Goal: Information Seeking & Learning: Learn about a topic

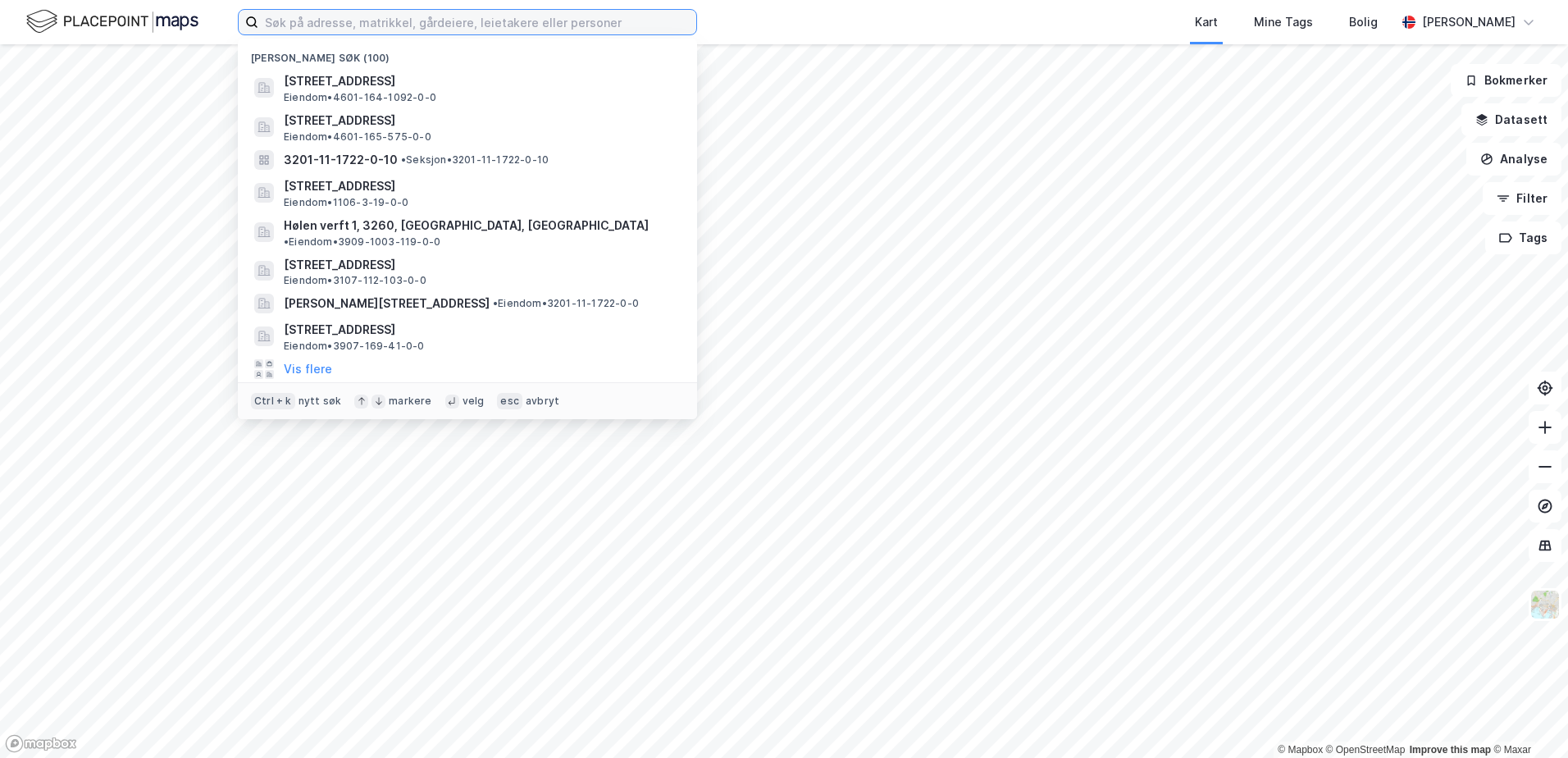
click at [332, 21] on input at bounding box center [477, 22] width 438 height 24
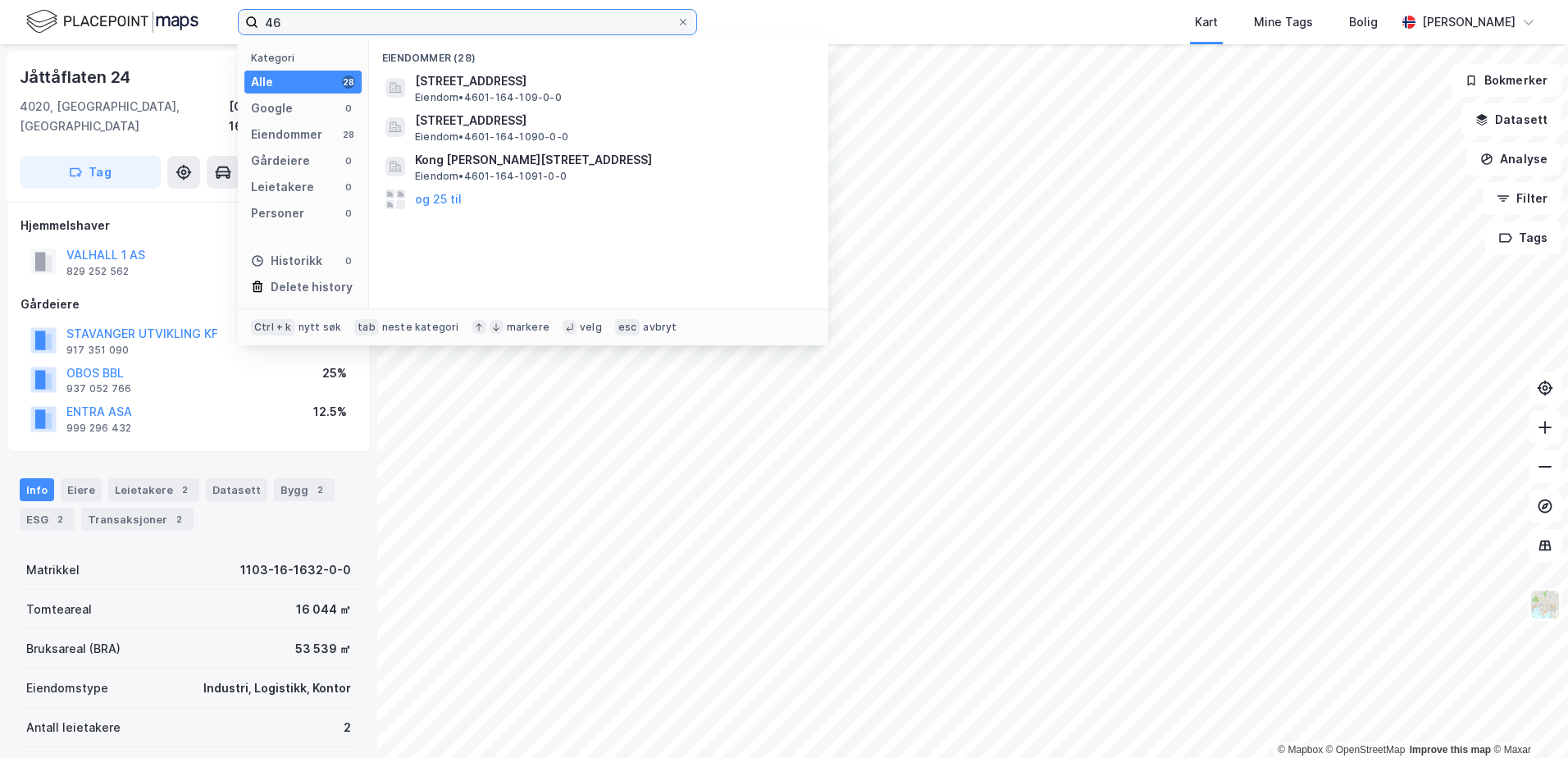
type input "4"
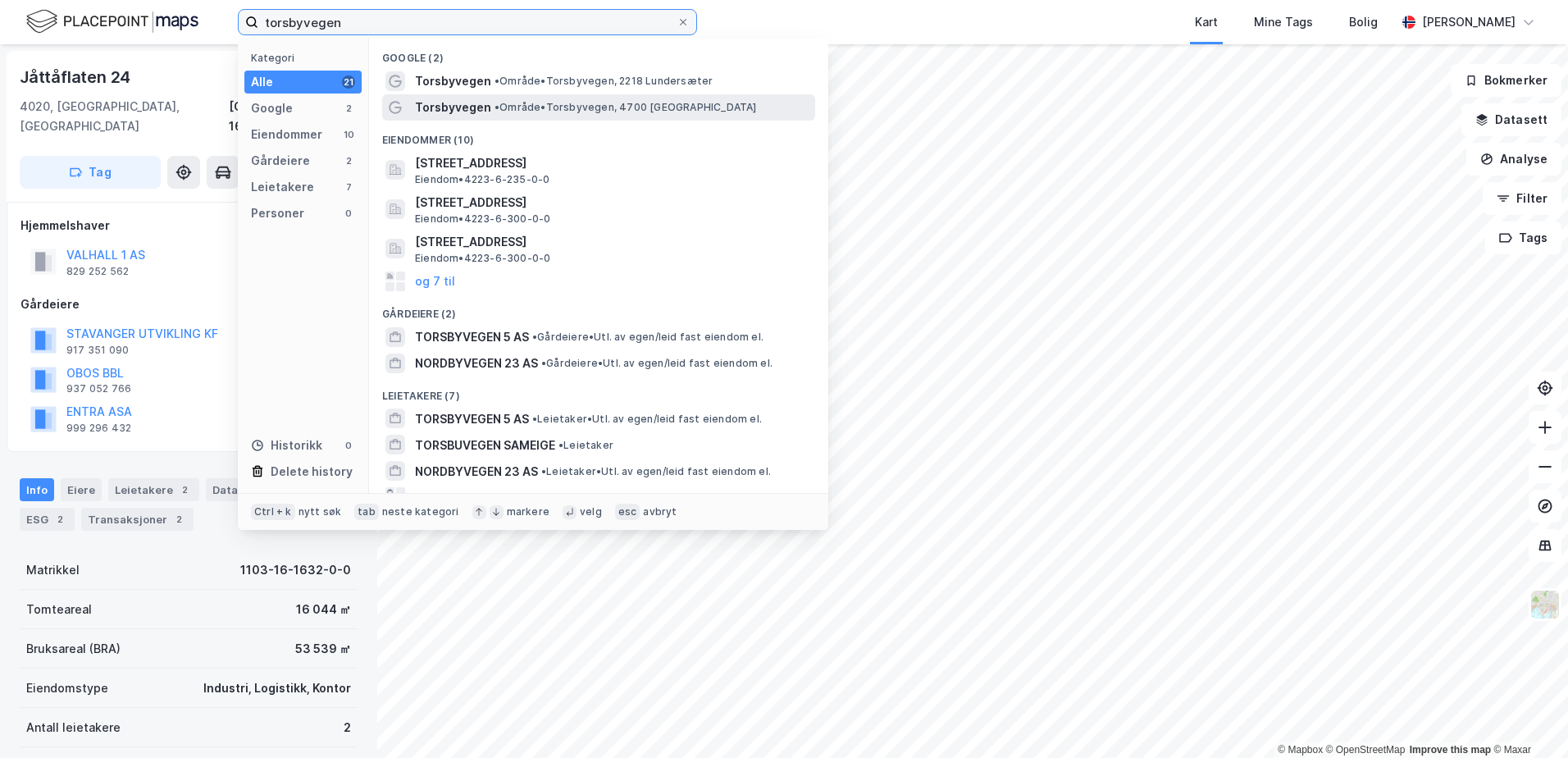
type input "torsbyvegen"
click at [453, 106] on span "Torsbyvegen" at bounding box center [453, 107] width 76 height 20
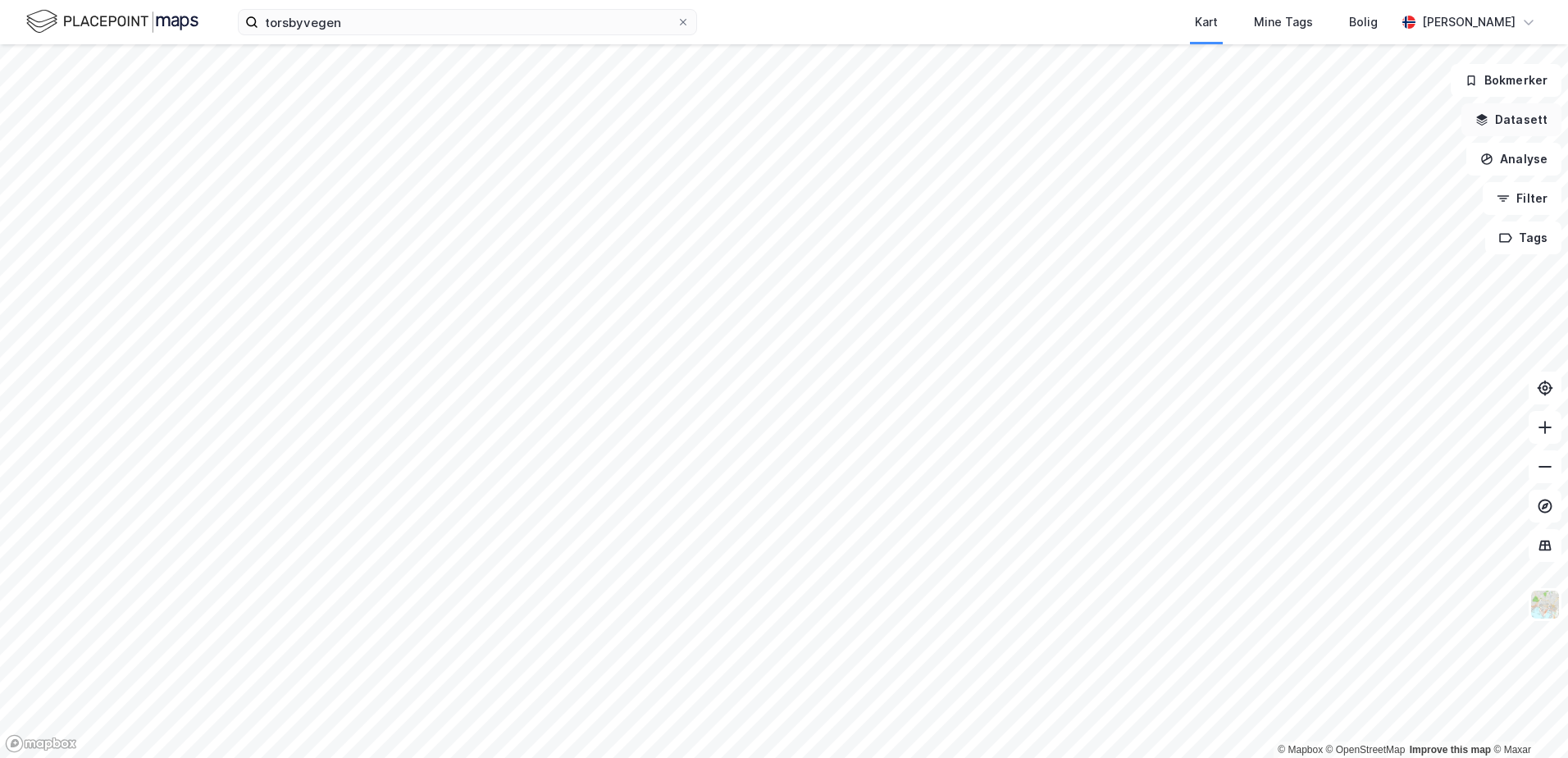
click at [1485, 117] on icon "button" at bounding box center [1482, 118] width 10 height 7
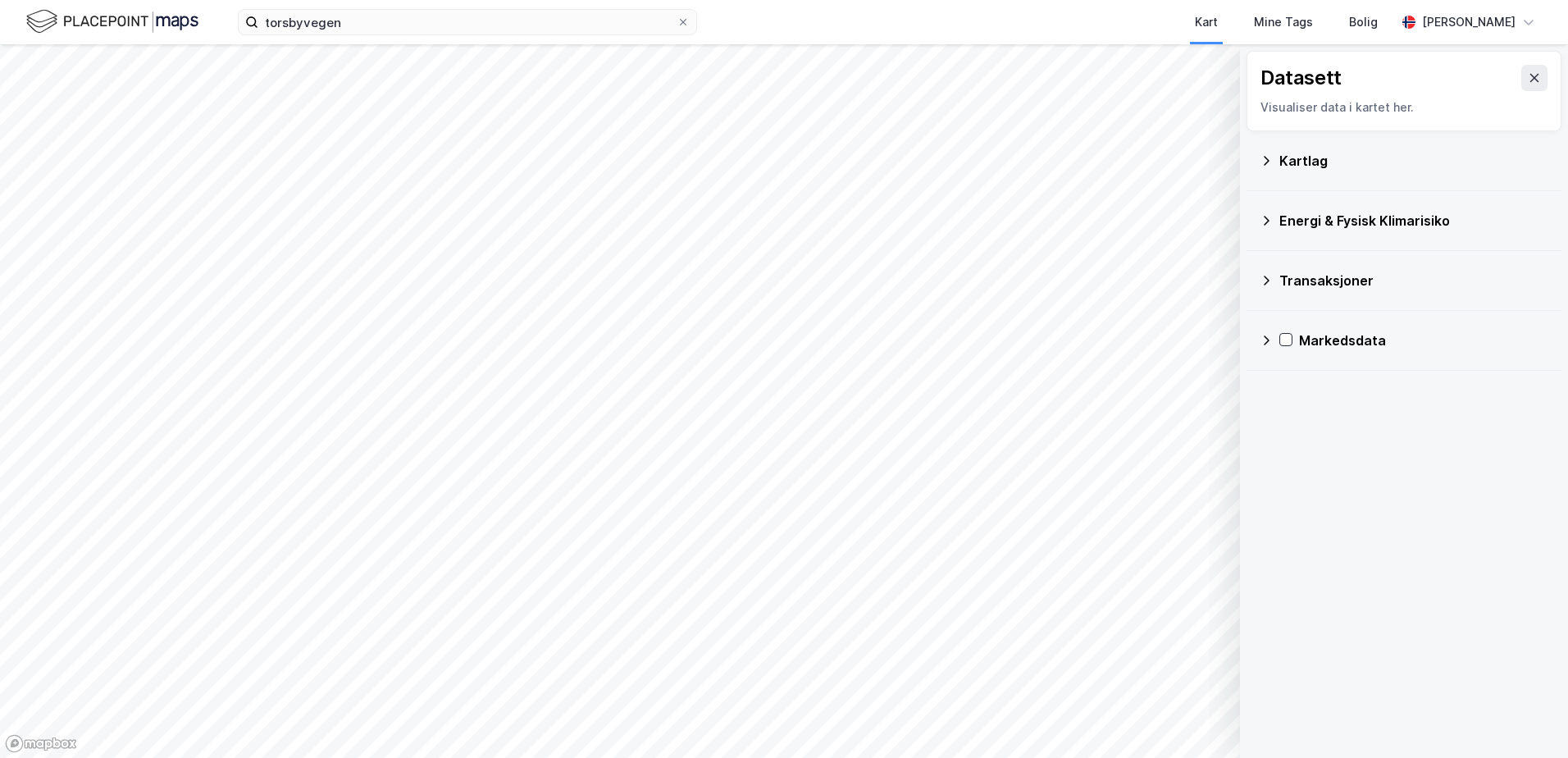
click at [1268, 278] on icon at bounding box center [1266, 280] width 13 height 13
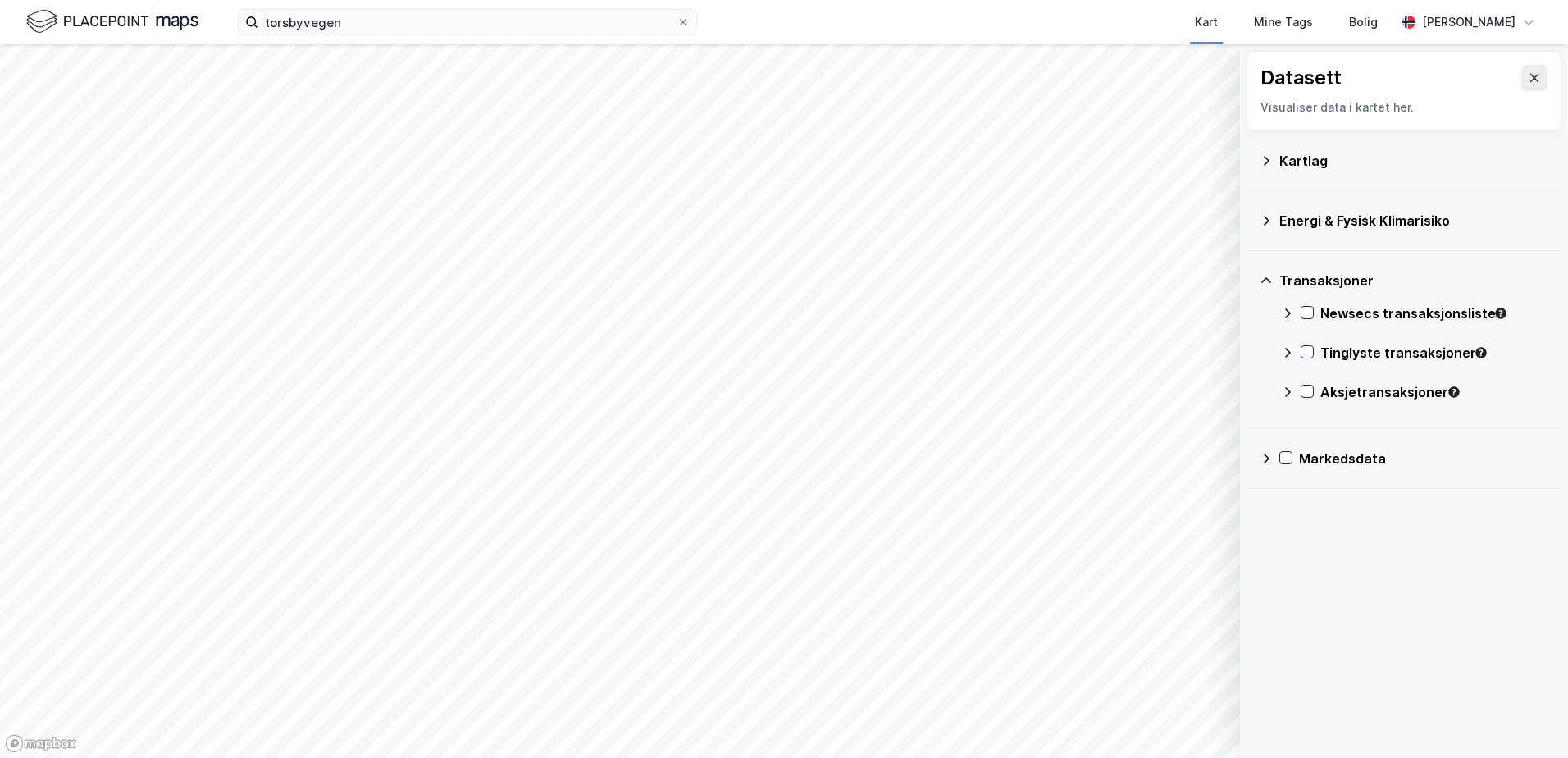
click at [1300, 314] on div "Newsecs transaksjonsliste" at bounding box center [1415, 320] width 268 height 39
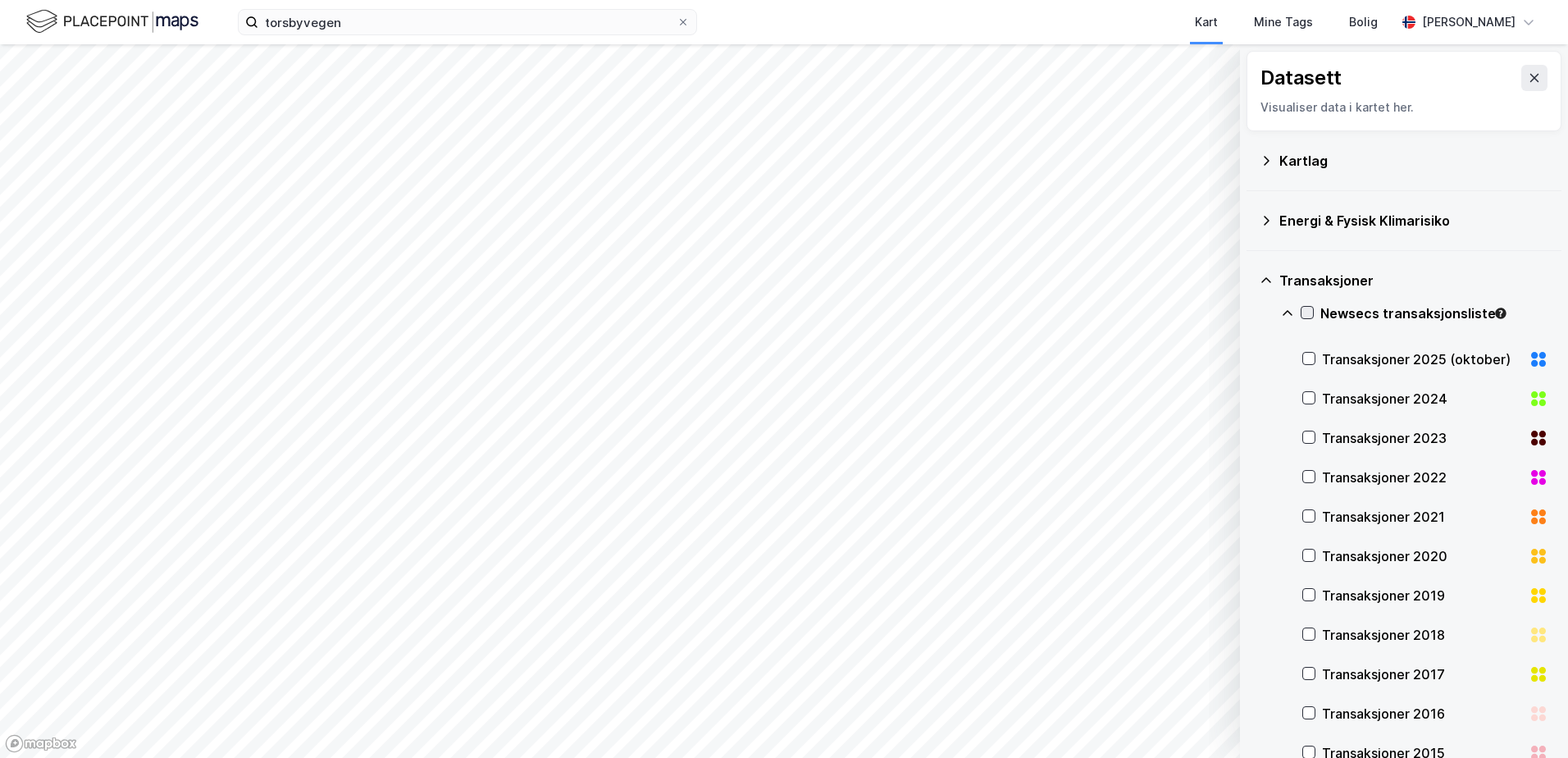
click at [1307, 310] on icon at bounding box center [1307, 312] width 11 height 11
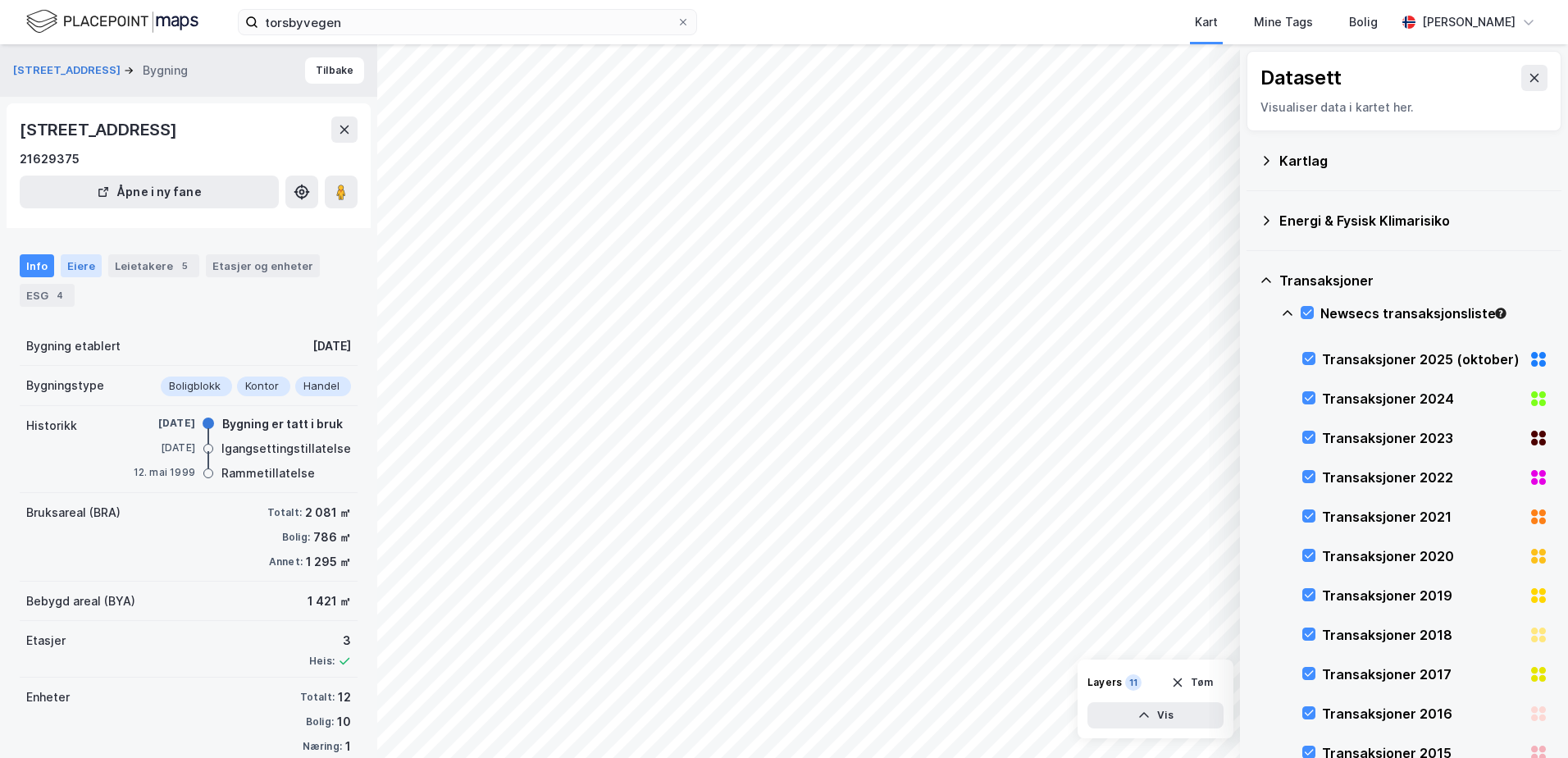
click at [77, 261] on div "Eiere" at bounding box center [81, 266] width 41 height 23
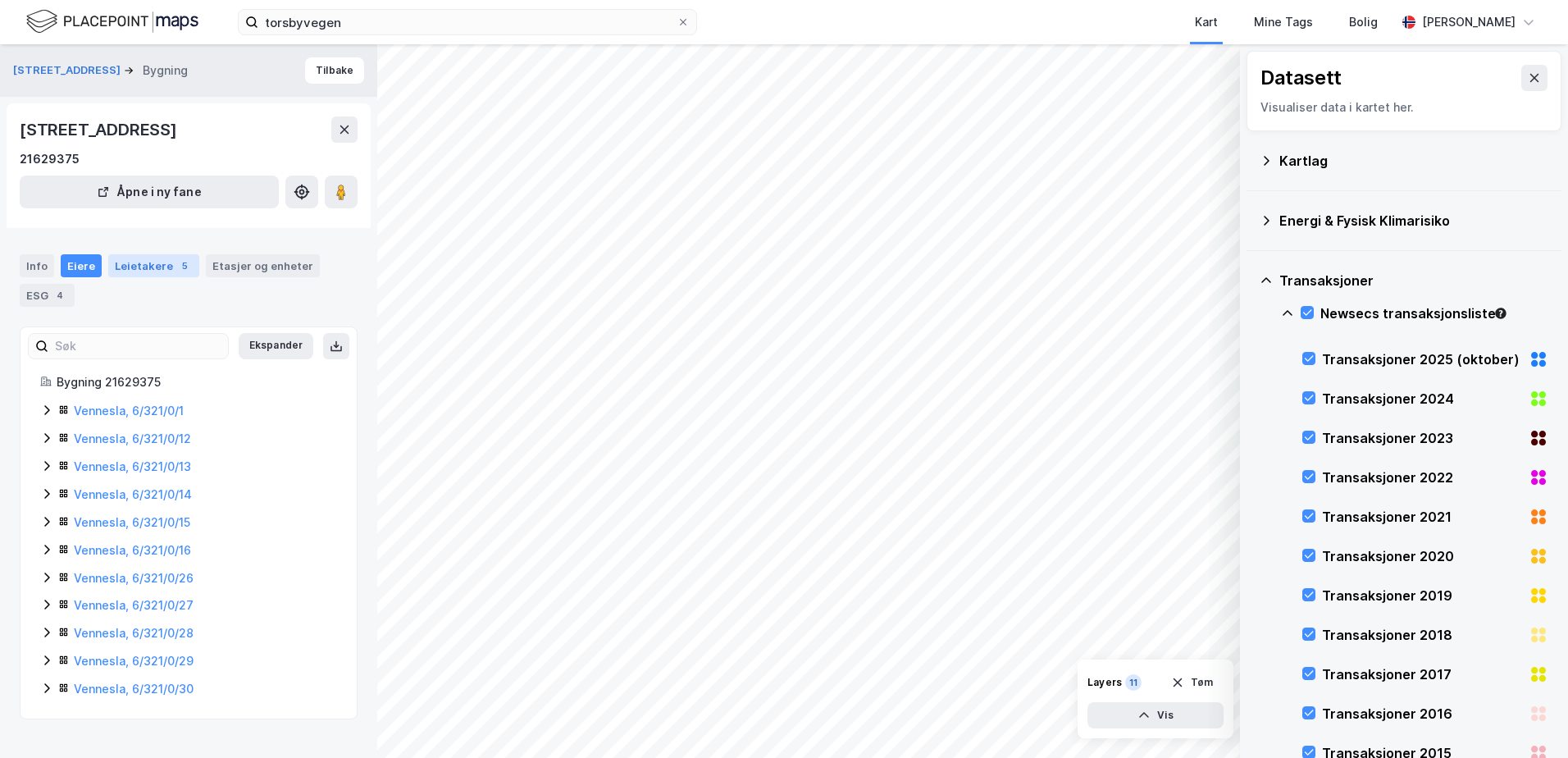
click at [141, 265] on div "Leietakere 5" at bounding box center [153, 266] width 91 height 23
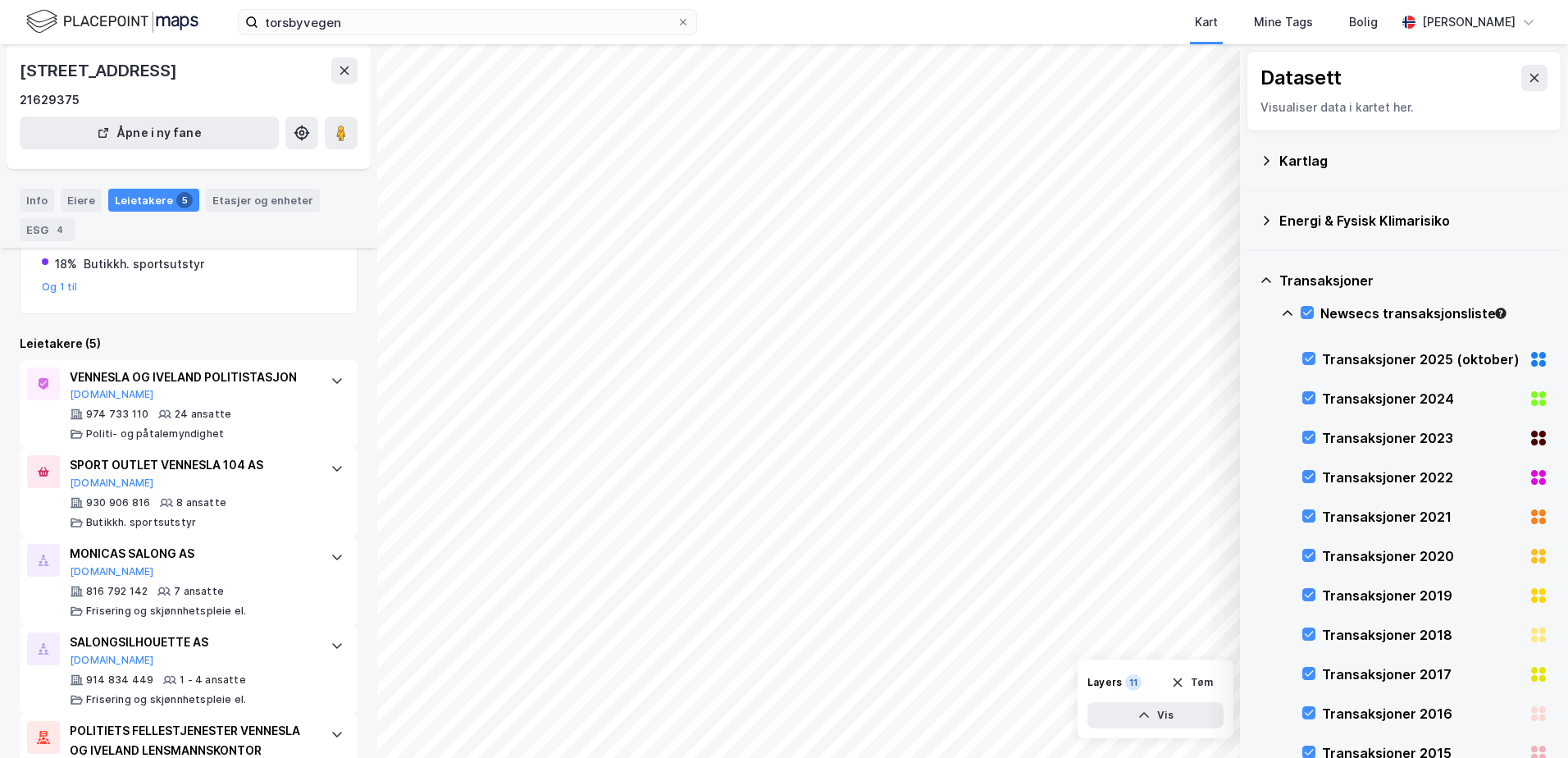
scroll to position [286, 0]
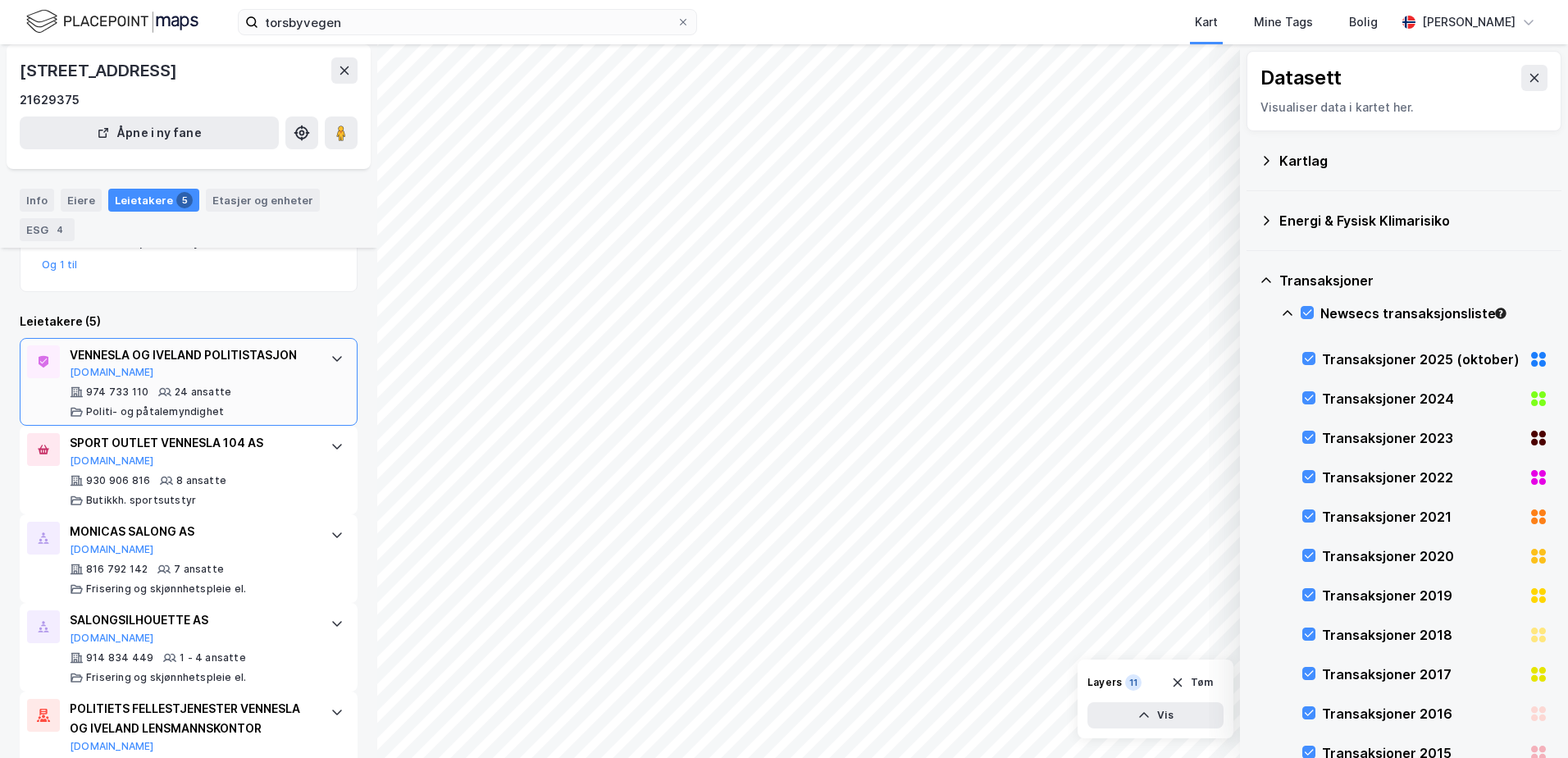
click at [324, 360] on div at bounding box center [337, 359] width 26 height 26
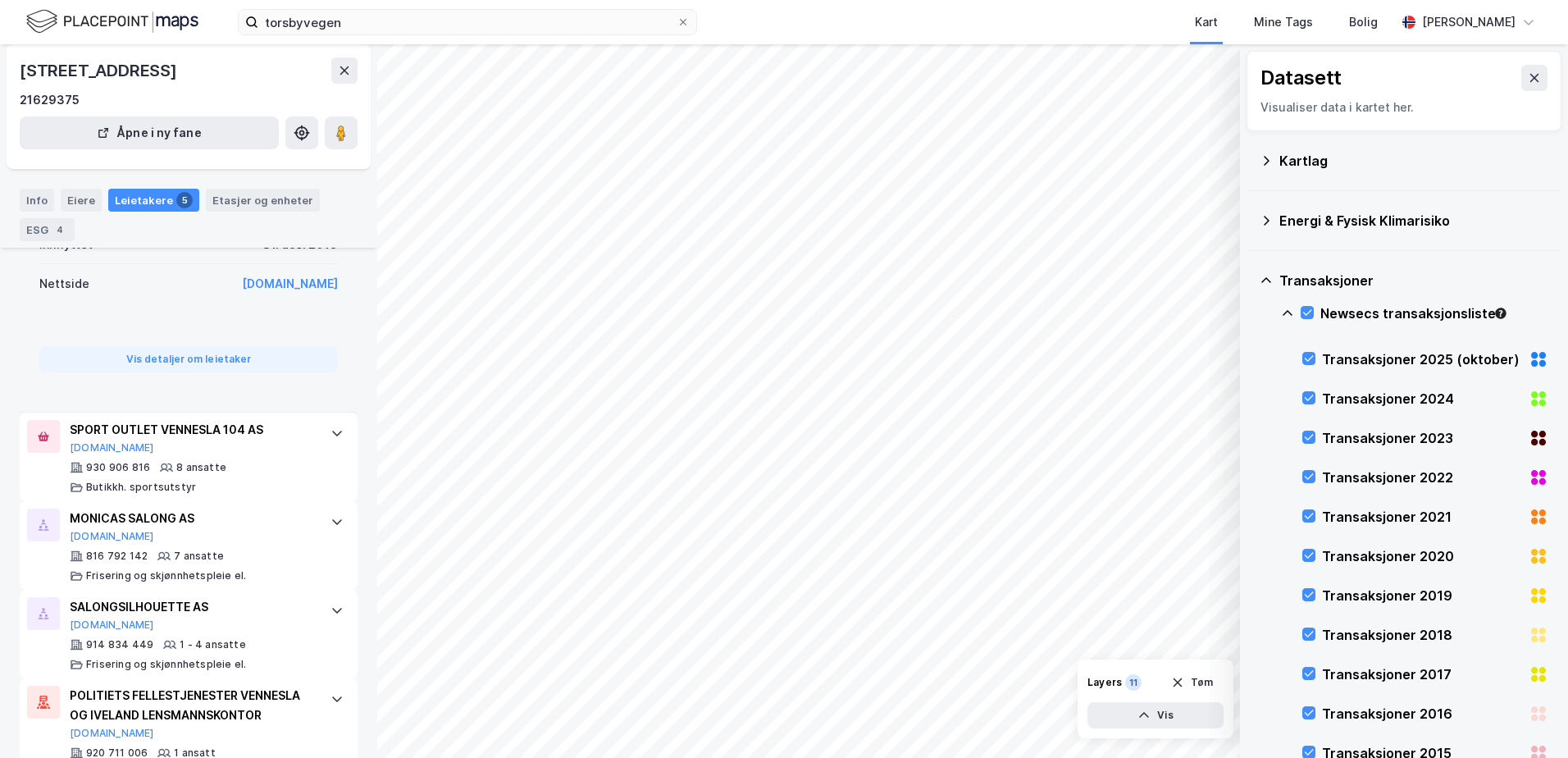
scroll to position [778, 0]
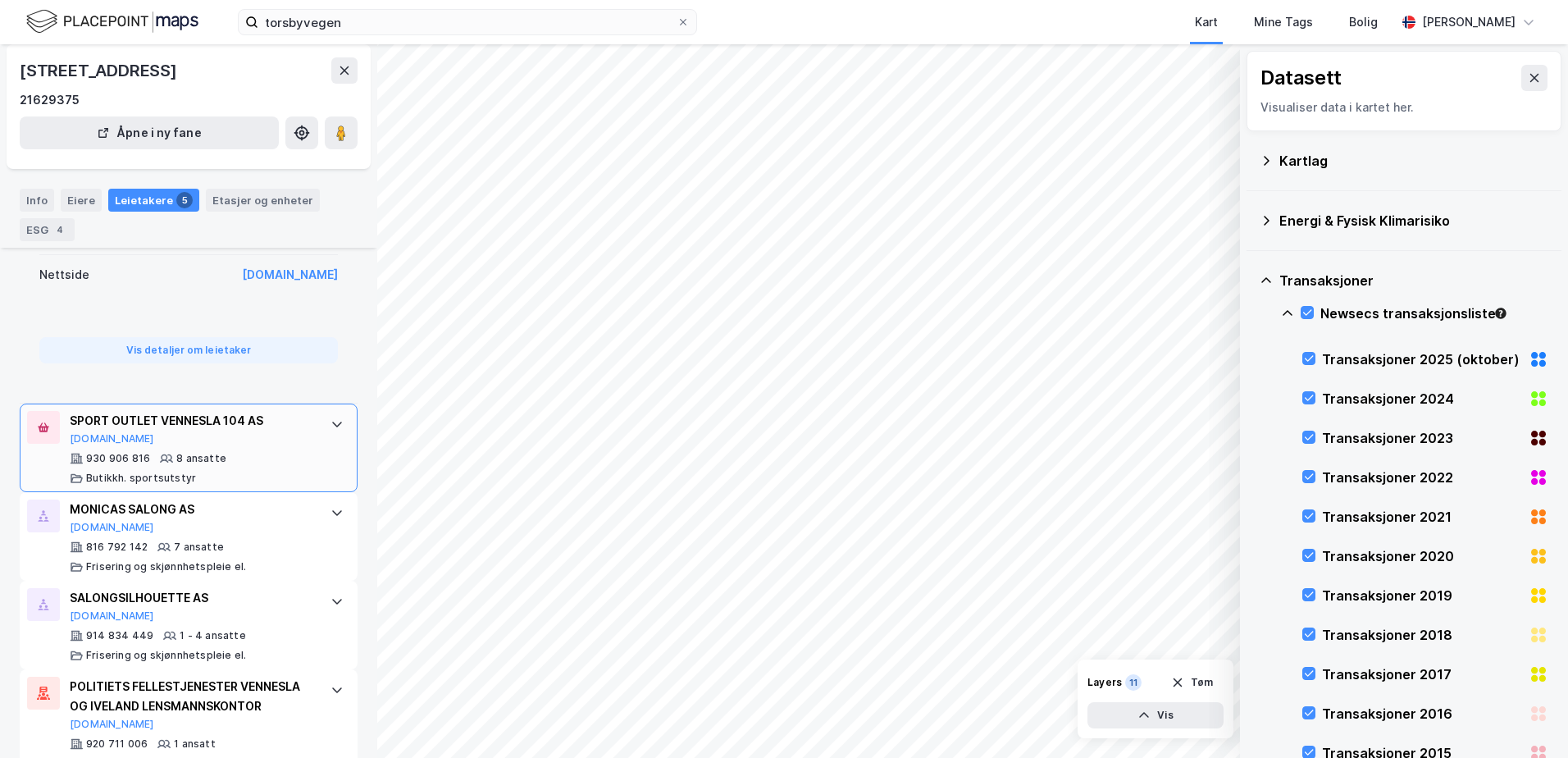
click at [324, 427] on div at bounding box center [337, 424] width 26 height 26
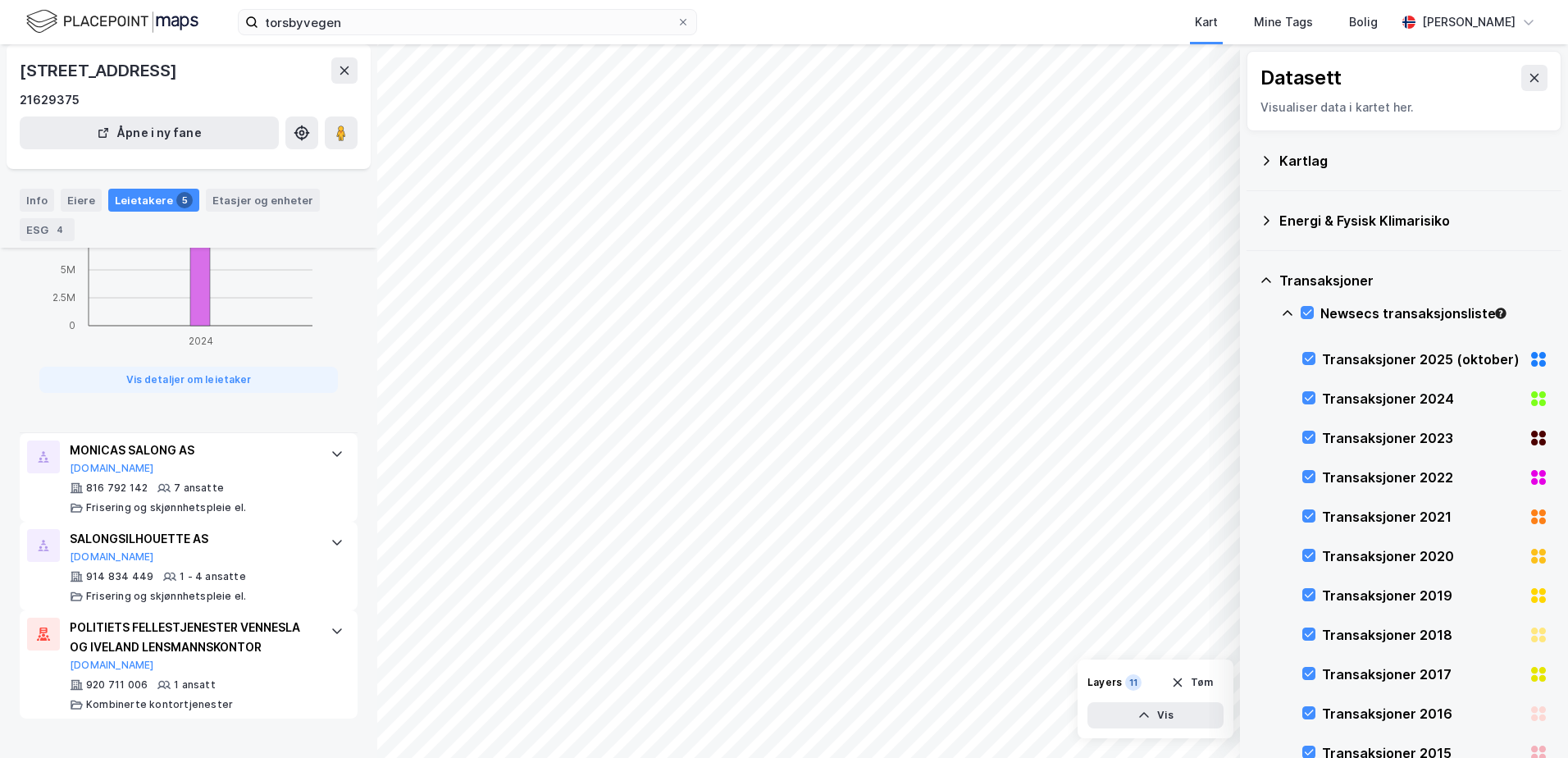
scroll to position [1204, 0]
click at [257, 467] on div "MONICAS SALONG AS [DOMAIN_NAME]" at bounding box center [192, 457] width 244 height 35
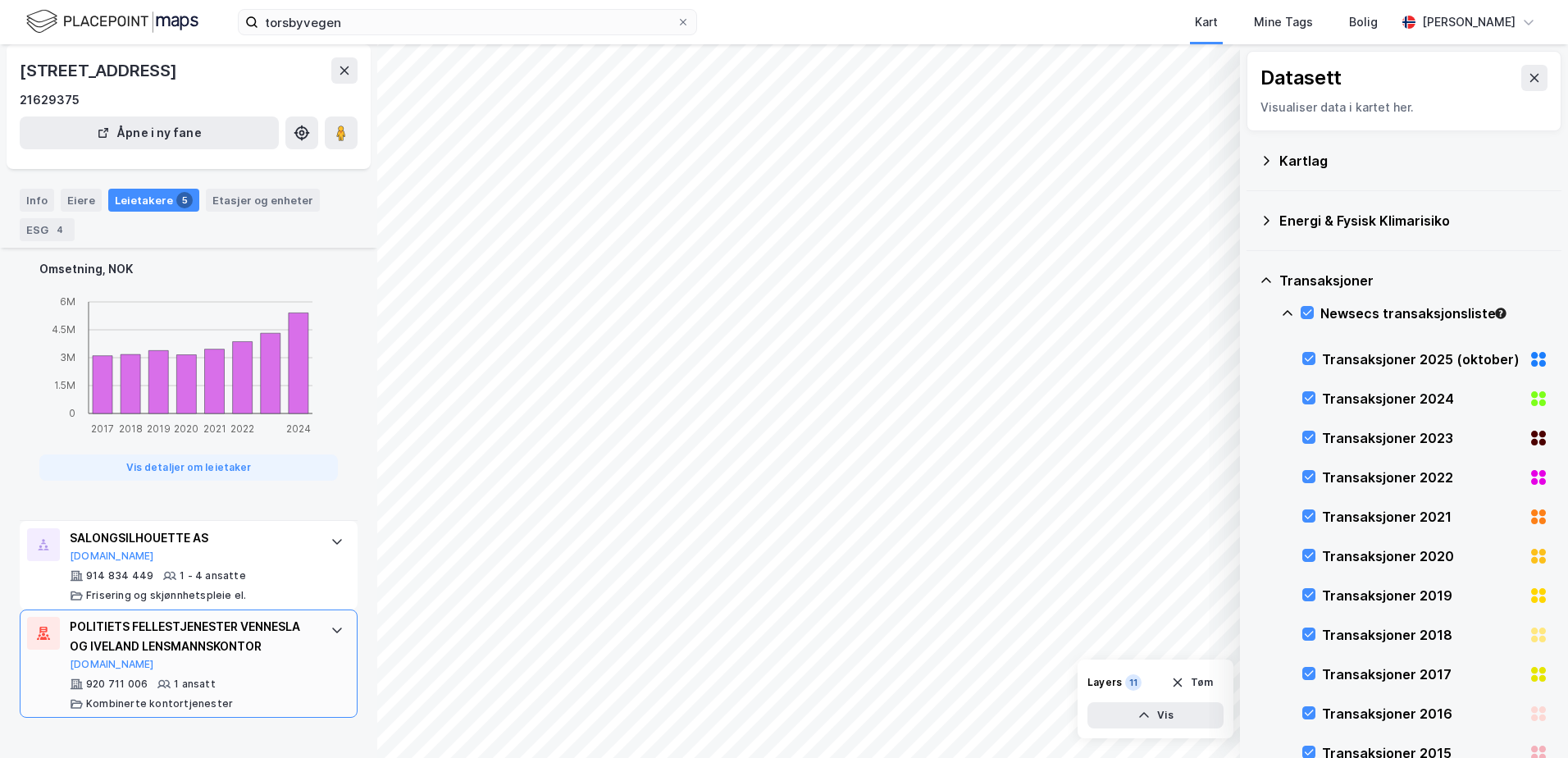
click at [215, 644] on div "POLITIETS FELLESTJENESTER VENNESLA OG IVELAND LENSMANNSKONTOR" at bounding box center [192, 636] width 244 height 39
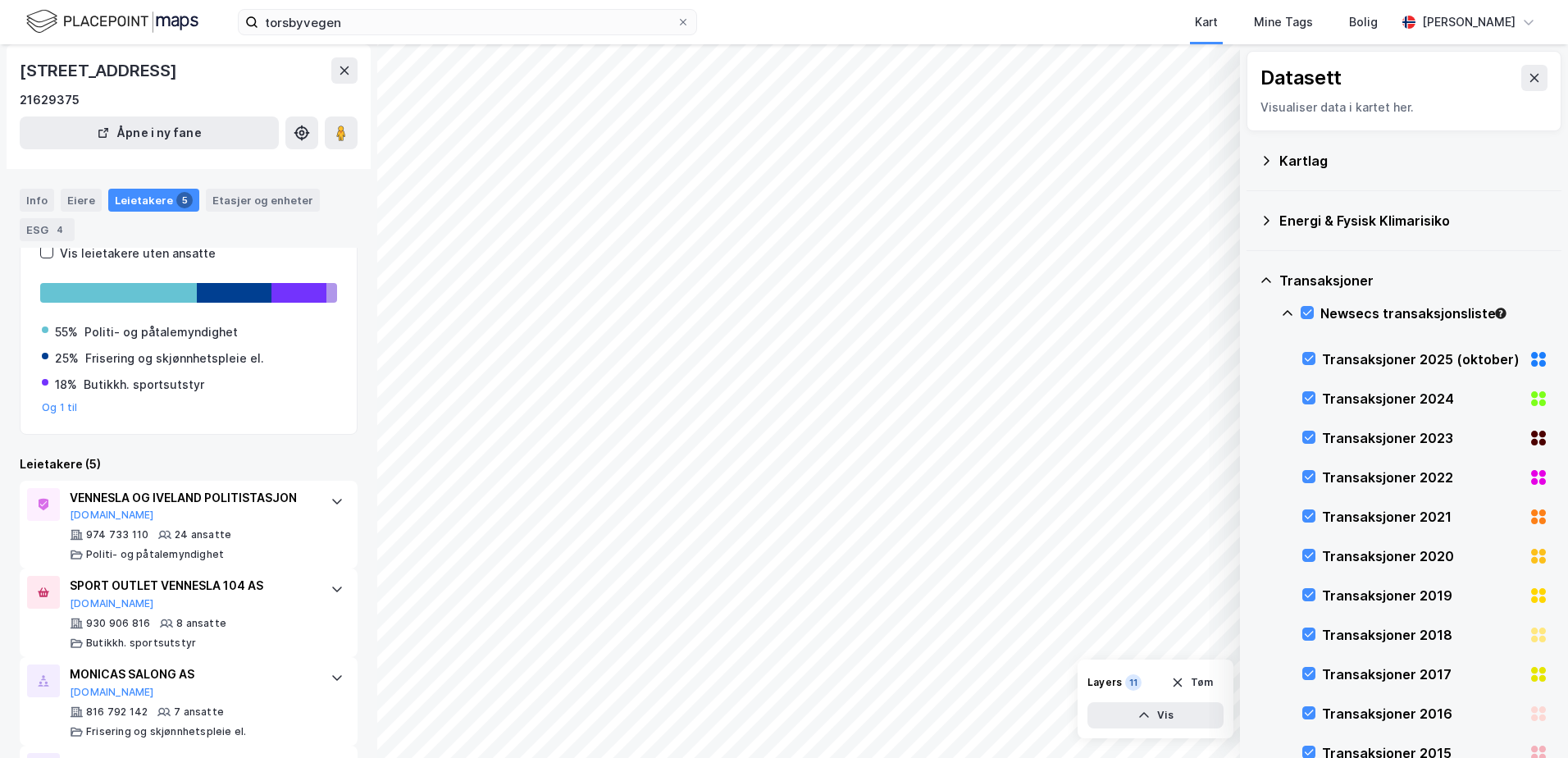
scroll to position [0, 0]
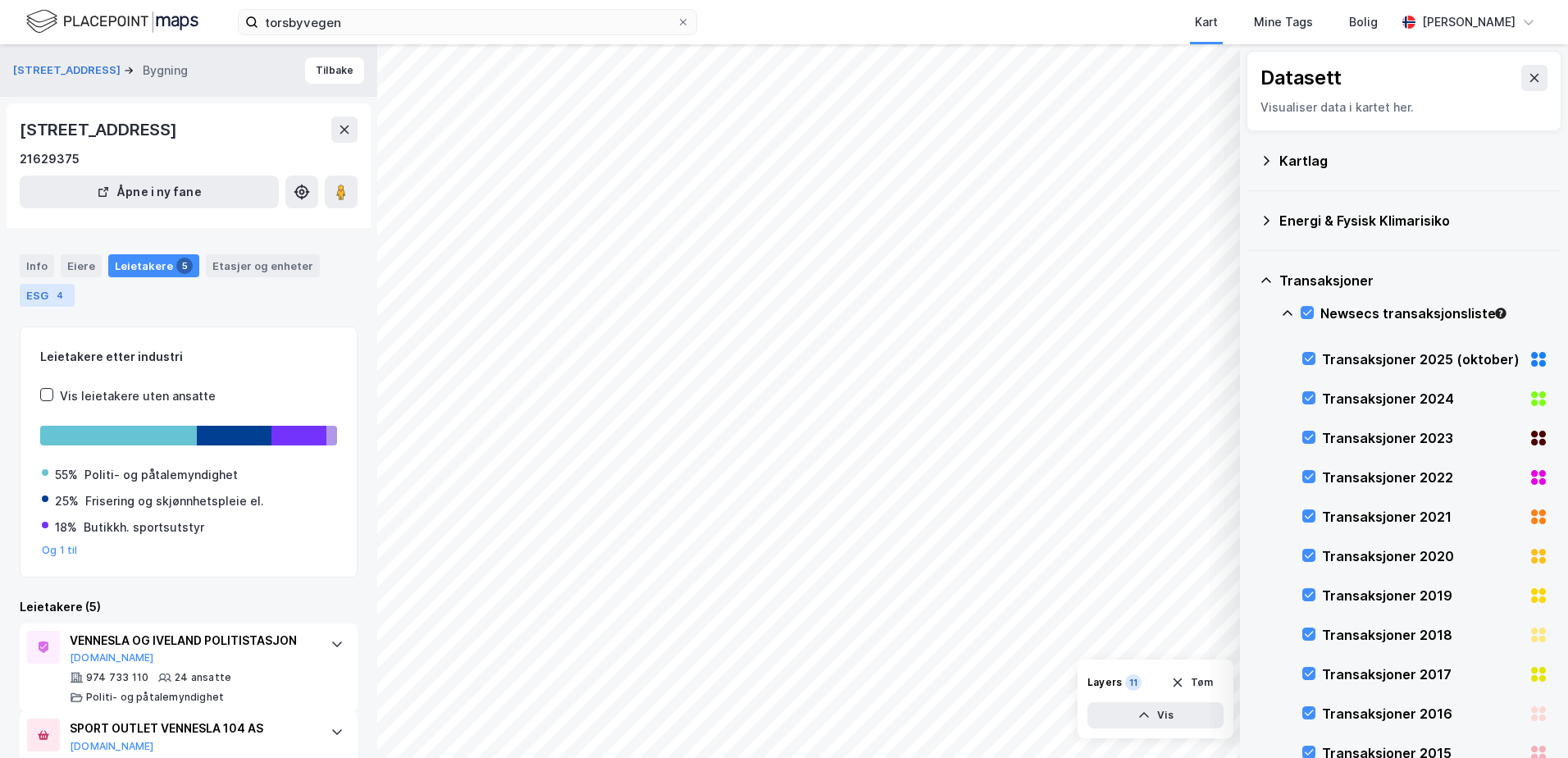
click at [44, 294] on div "ESG 4" at bounding box center [47, 295] width 55 height 23
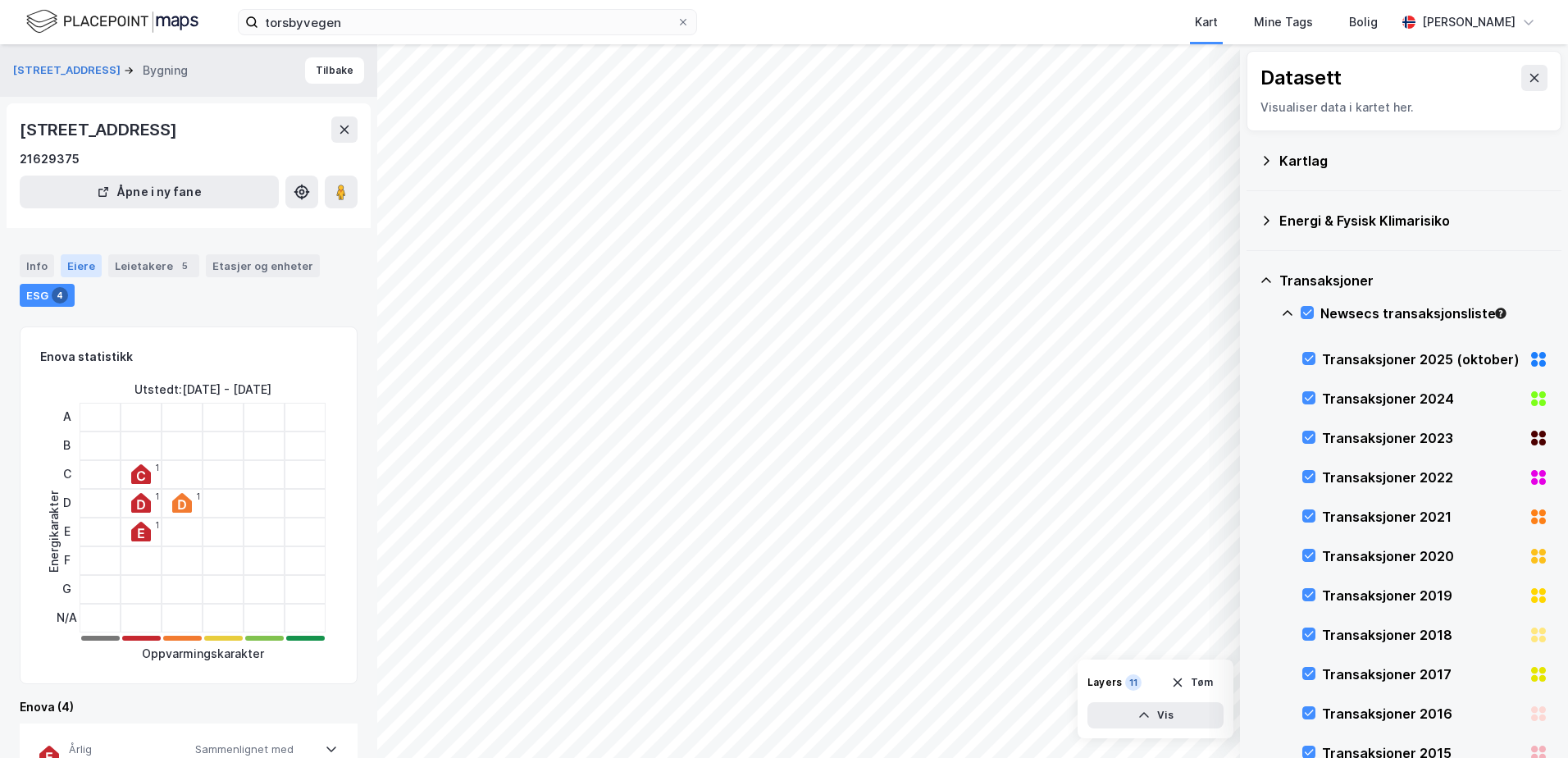
click at [87, 256] on div "Eiere" at bounding box center [81, 266] width 41 height 23
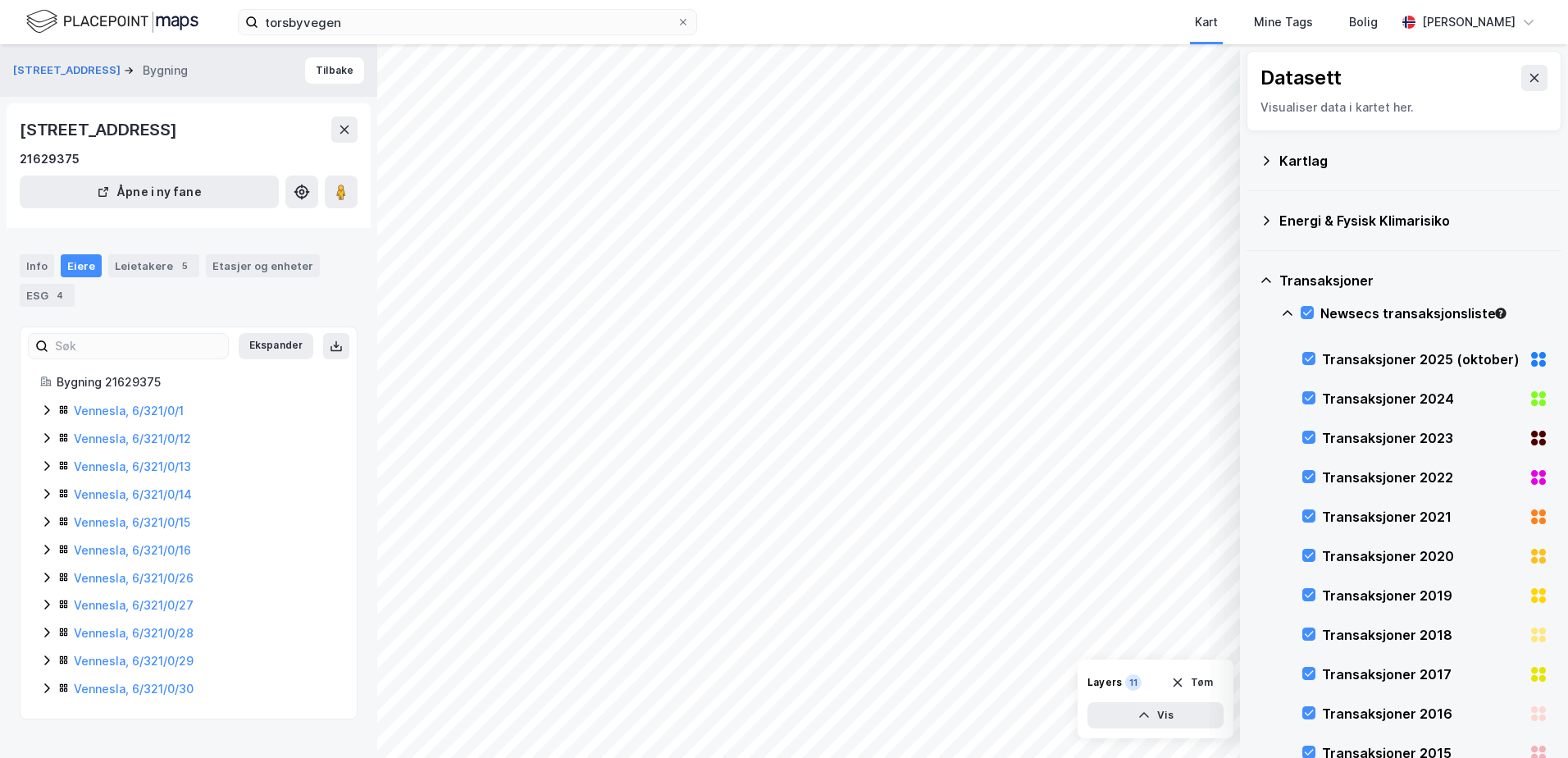
click at [43, 411] on icon at bounding box center [46, 410] width 13 height 13
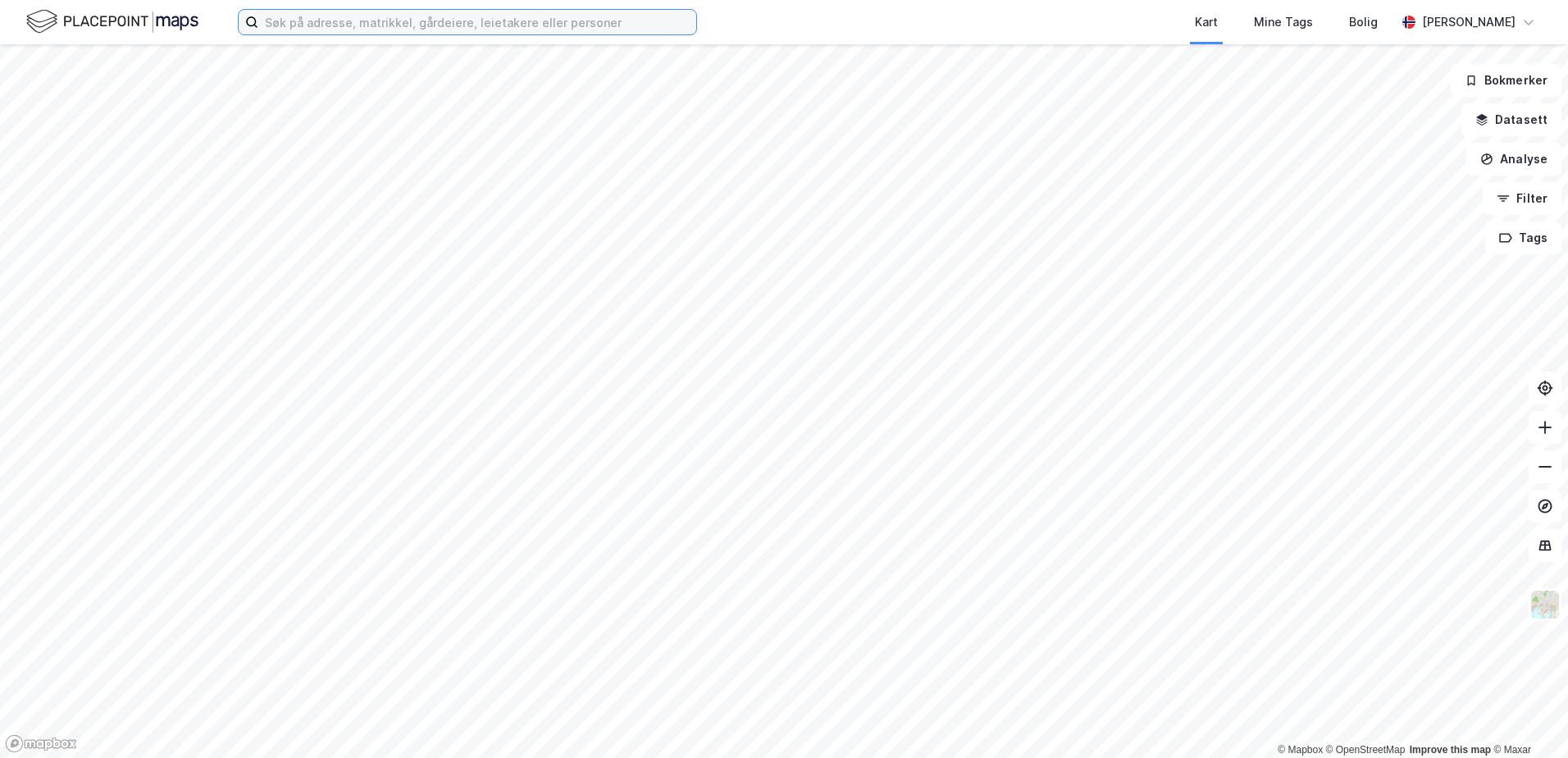
click at [358, 29] on input at bounding box center [477, 22] width 438 height 24
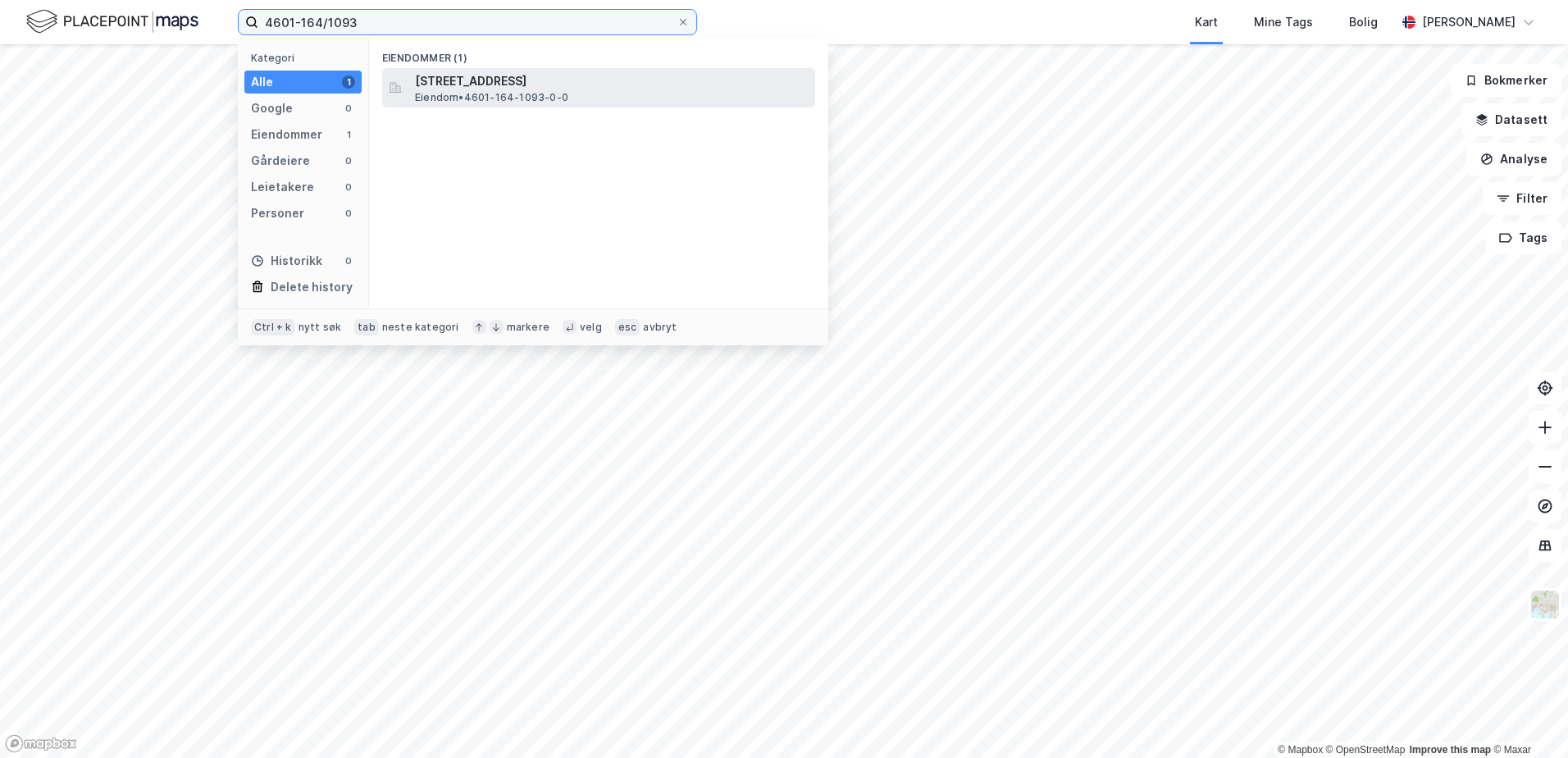
type input "4601-164/1093"
click at [451, 78] on span "[STREET_ADDRESS]" at bounding box center [611, 81] width 394 height 20
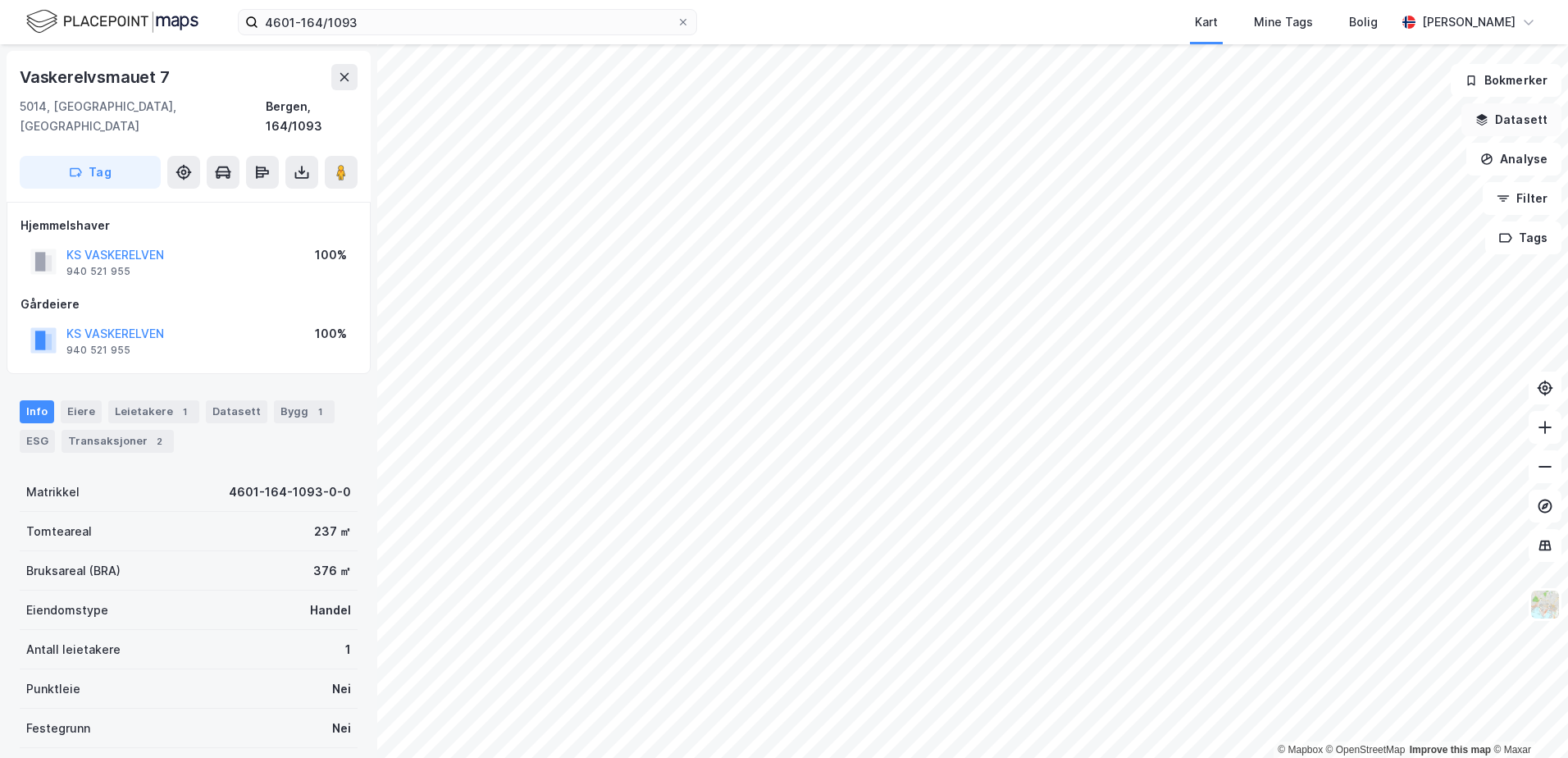
click at [1485, 120] on icon "button" at bounding box center [1481, 120] width 13 height 13
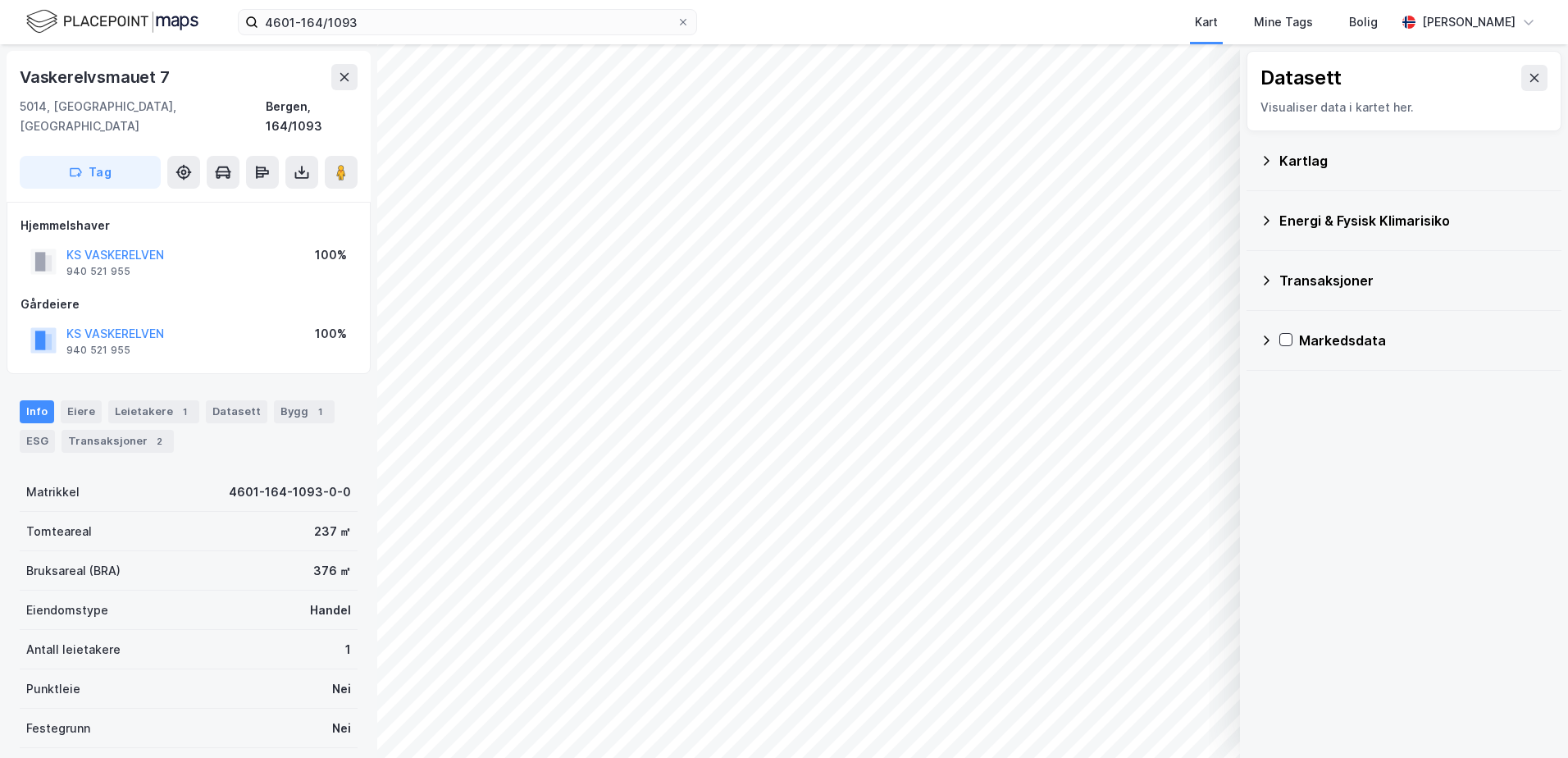
click at [1266, 164] on icon at bounding box center [1267, 160] width 6 height 9
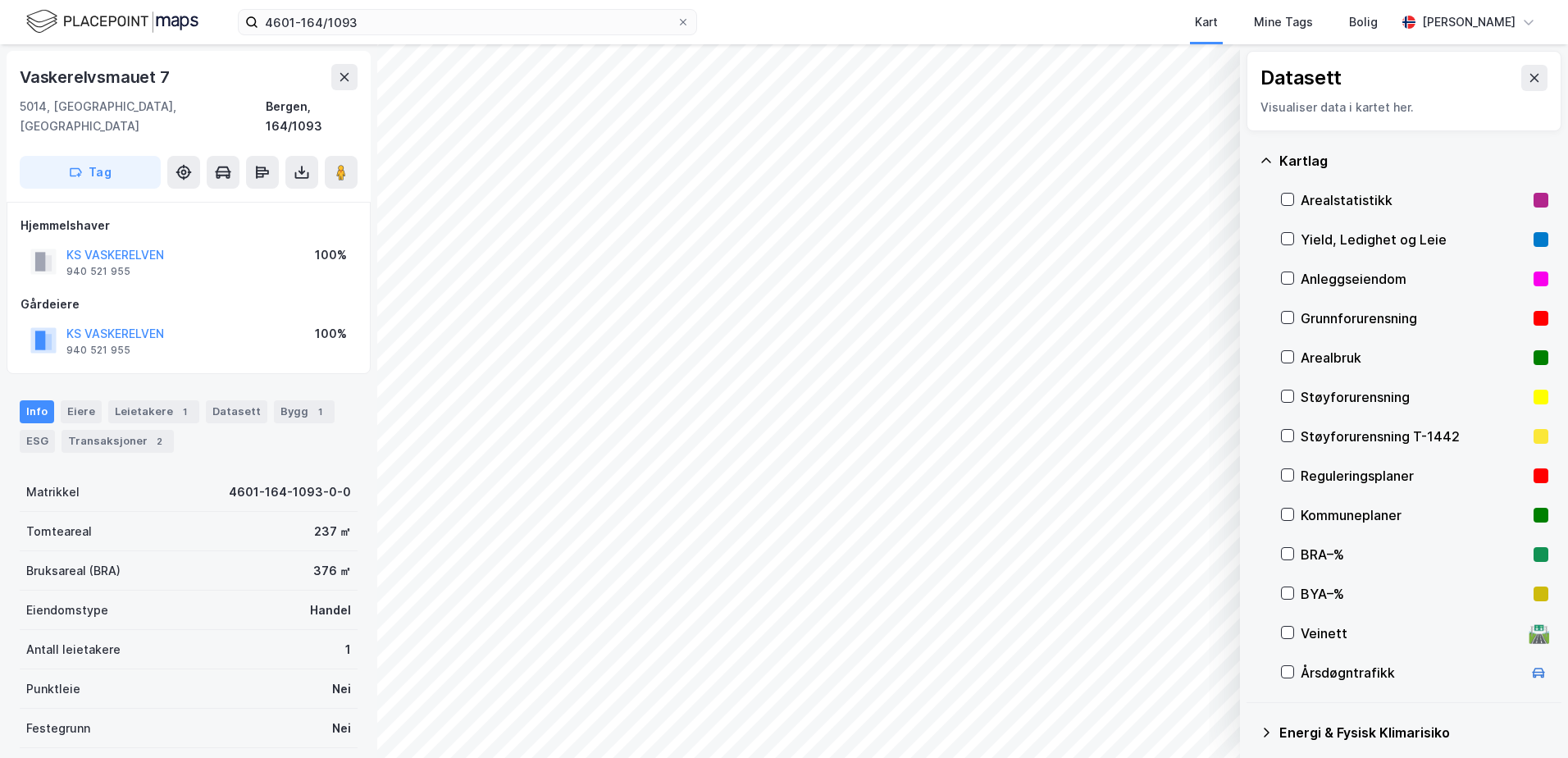
click at [1289, 386] on div "Støyforurensning" at bounding box center [1415, 397] width 268 height 39
click at [1287, 395] on icon at bounding box center [1287, 396] width 11 height 11
click at [1291, 432] on icon at bounding box center [1287, 435] width 11 height 11
click at [1287, 437] on icon at bounding box center [1287, 435] width 11 height 11
click at [1293, 316] on icon at bounding box center [1287, 317] width 11 height 11
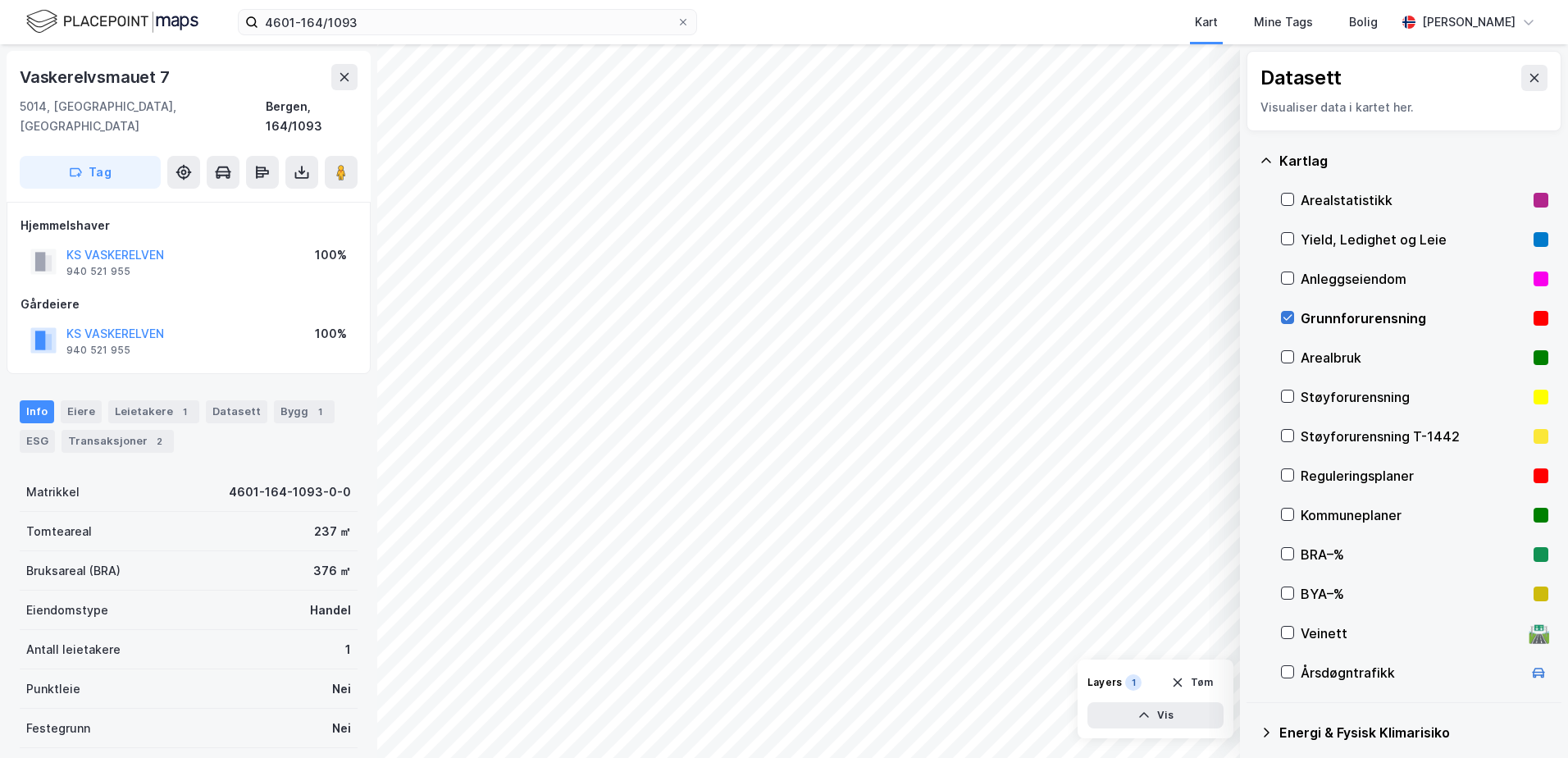
click at [1293, 316] on icon at bounding box center [1287, 317] width 11 height 11
click at [1285, 409] on div "Støyforurensning" at bounding box center [1415, 397] width 268 height 39
click at [1284, 398] on icon at bounding box center [1287, 396] width 11 height 11
click at [1288, 396] on icon at bounding box center [1287, 396] width 11 height 11
click at [1287, 394] on icon at bounding box center [1287, 396] width 11 height 11
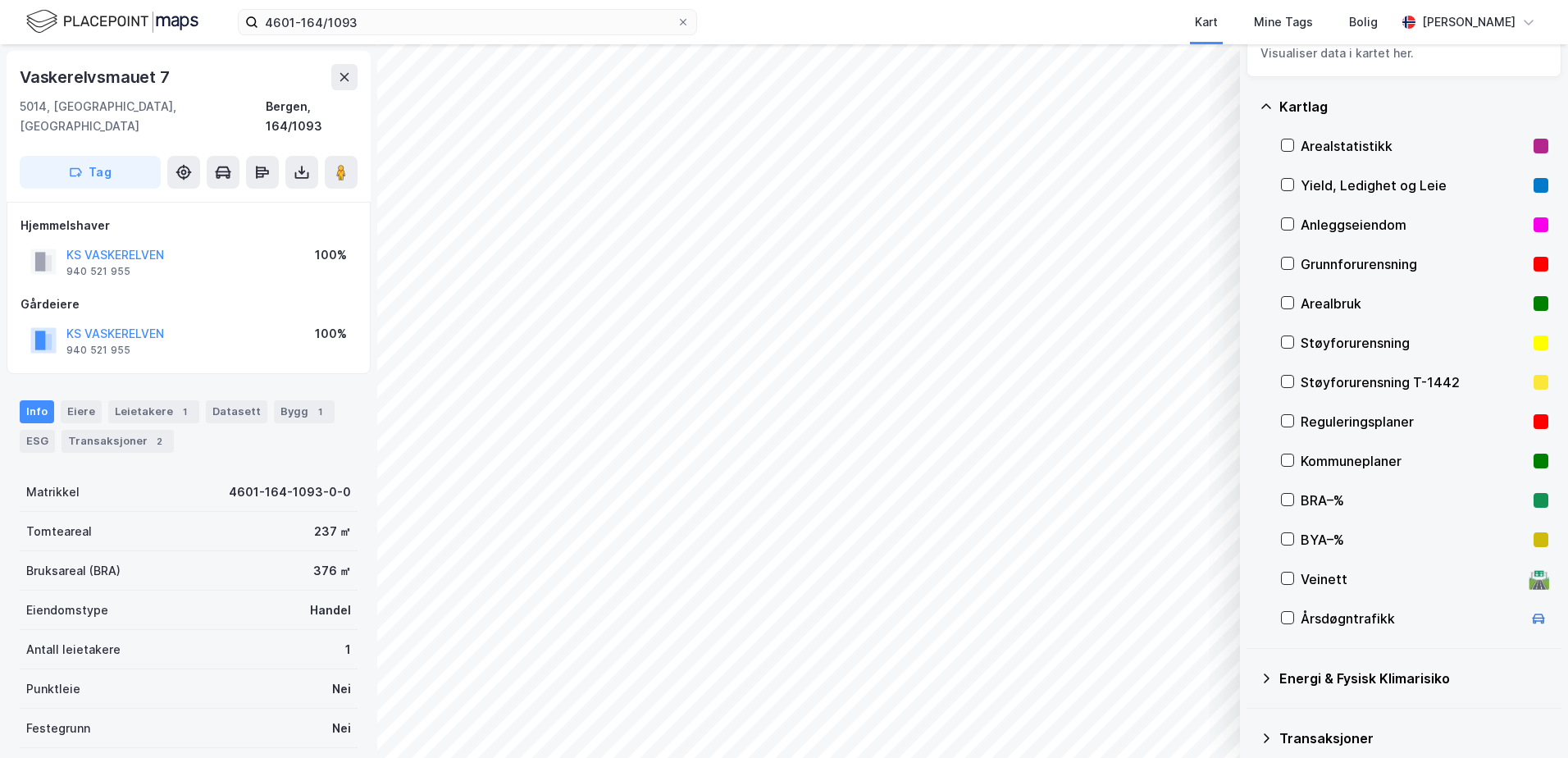
scroll to position [82, 0]
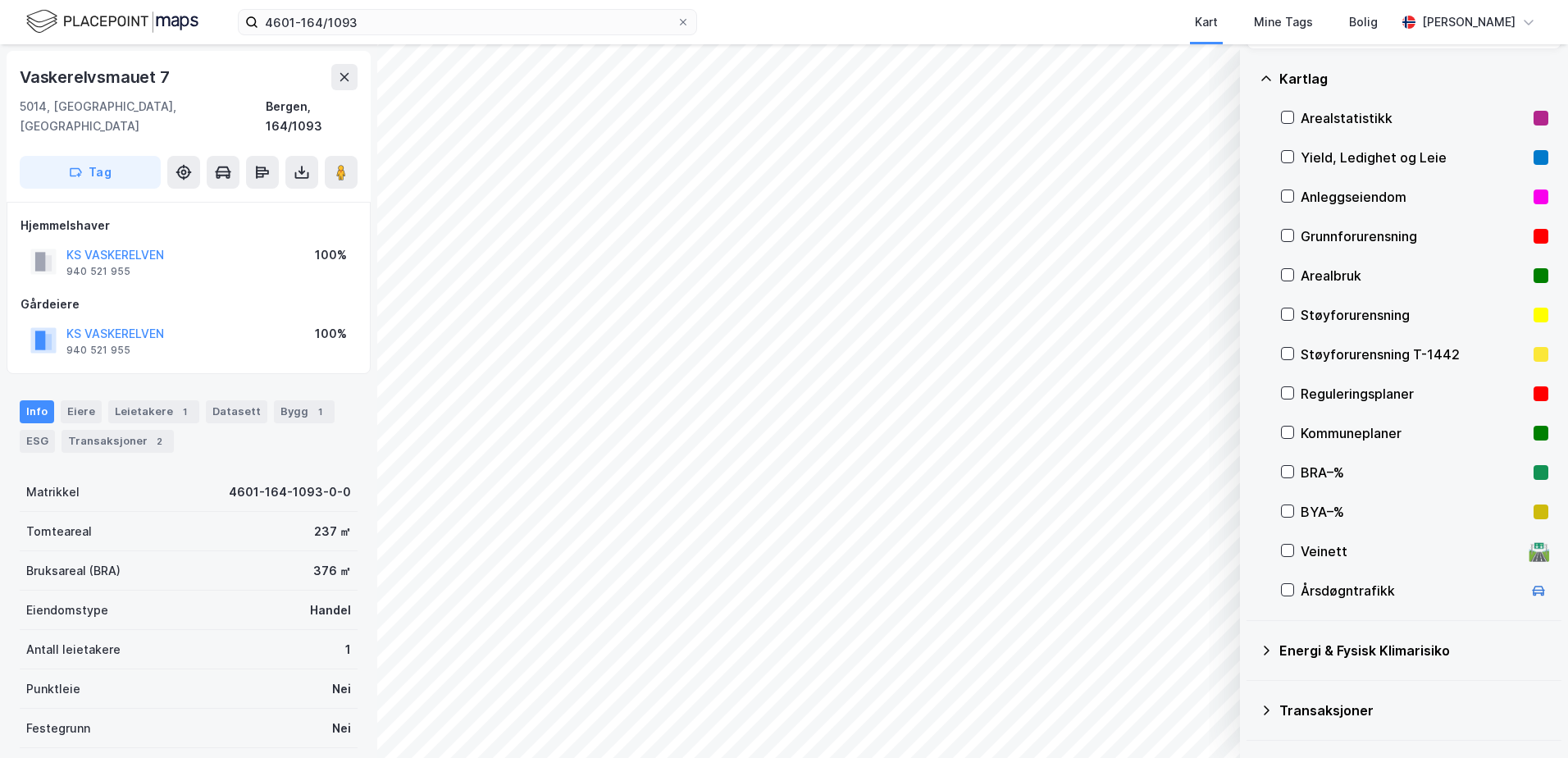
click at [1268, 650] on icon at bounding box center [1267, 650] width 6 height 10
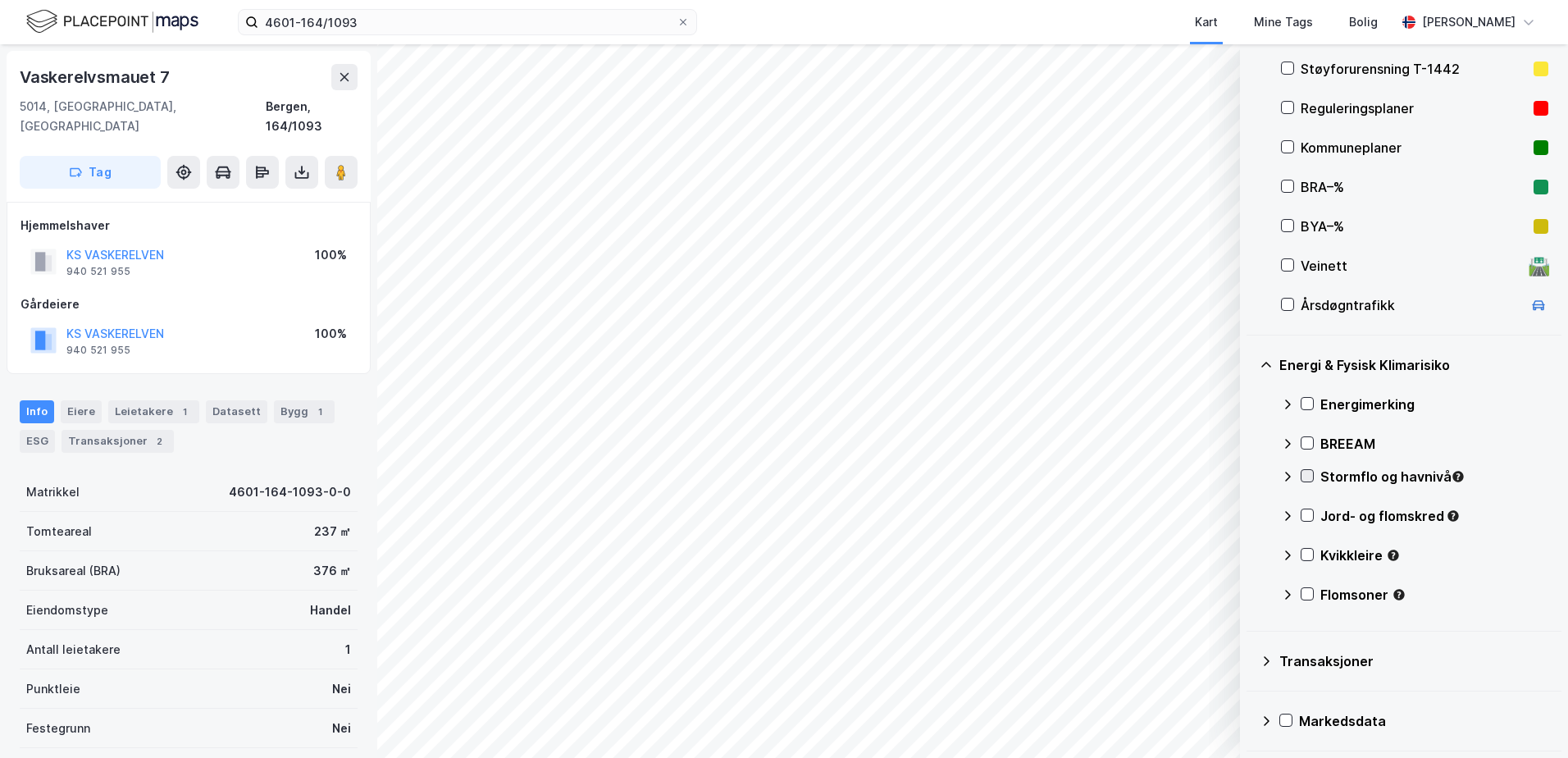
click at [1307, 476] on icon at bounding box center [1307, 476] width 11 height 11
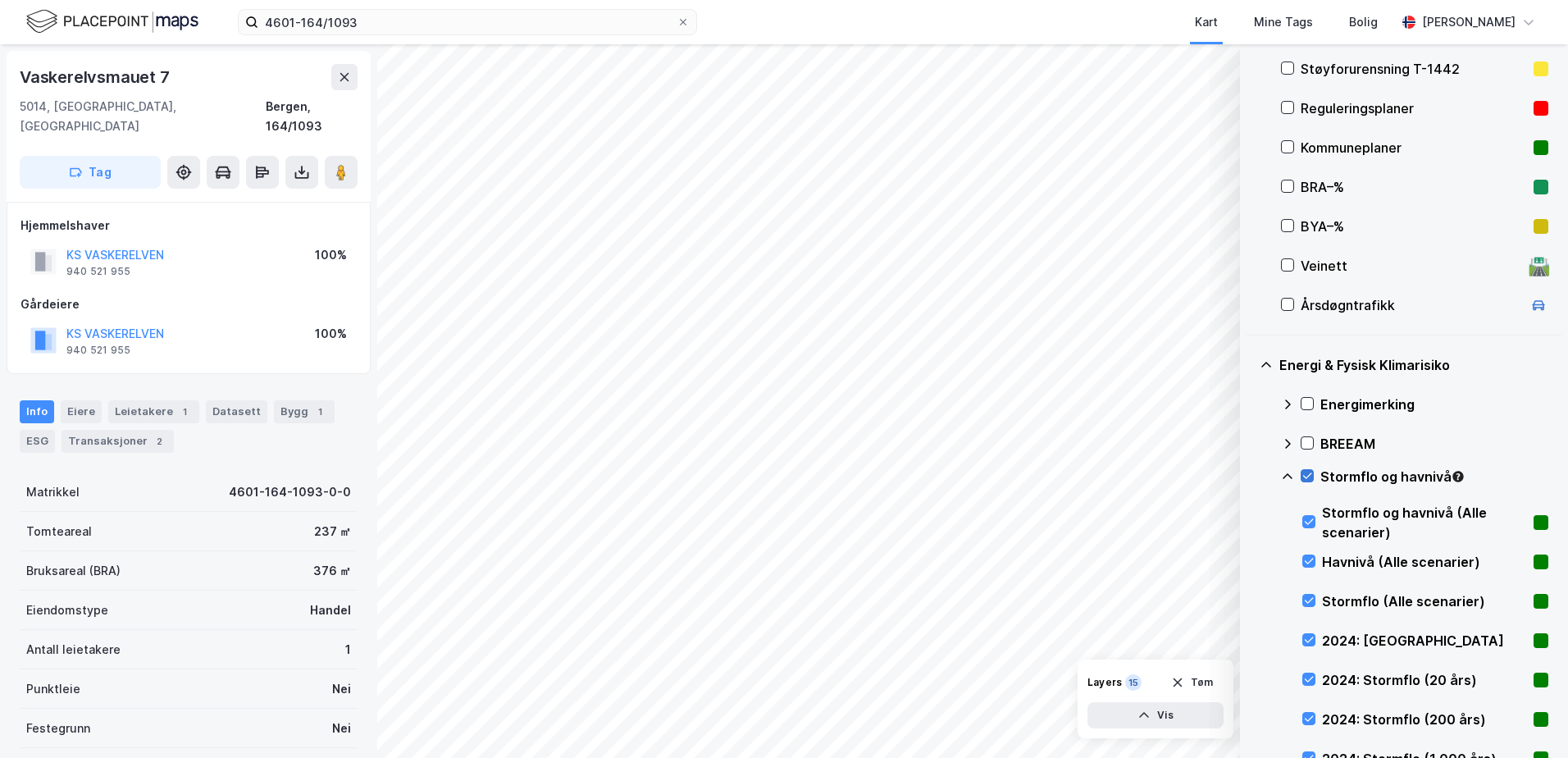
click at [1307, 472] on icon at bounding box center [1307, 476] width 11 height 11
click at [1287, 475] on icon at bounding box center [1287, 476] width 10 height 6
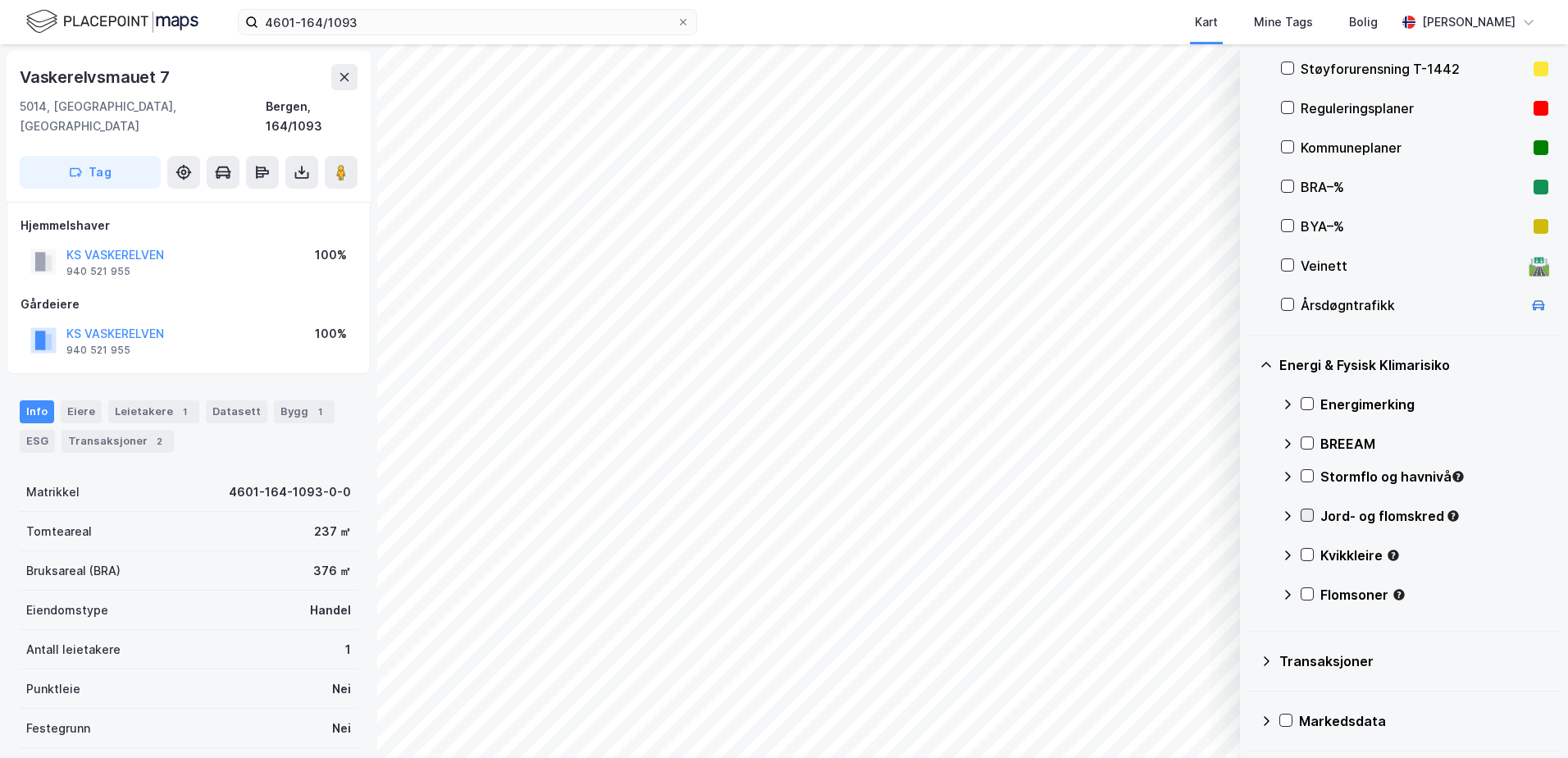
click at [1307, 516] on icon at bounding box center [1307, 515] width 11 height 11
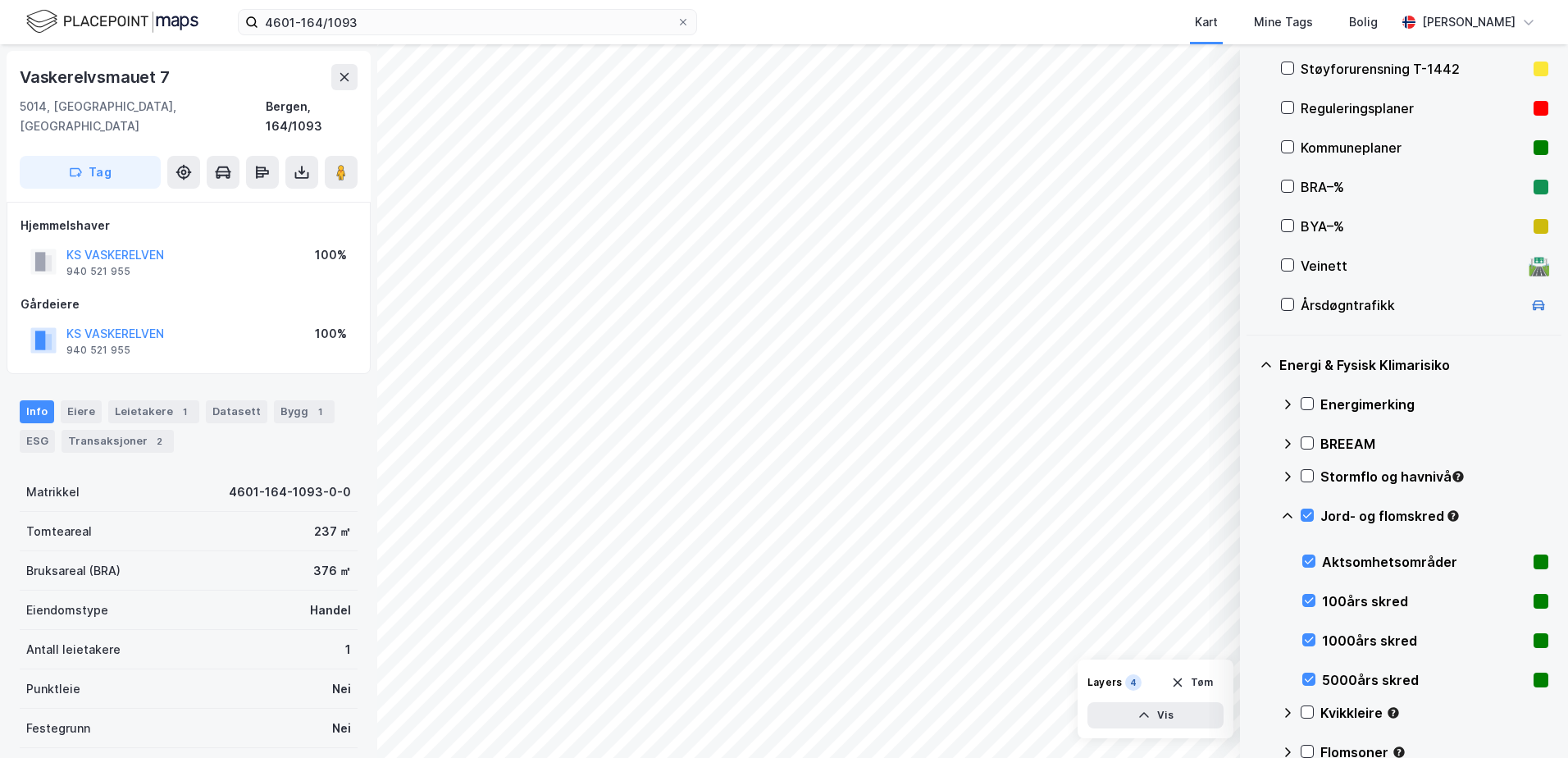
click at [1285, 515] on icon at bounding box center [1287, 515] width 10 height 6
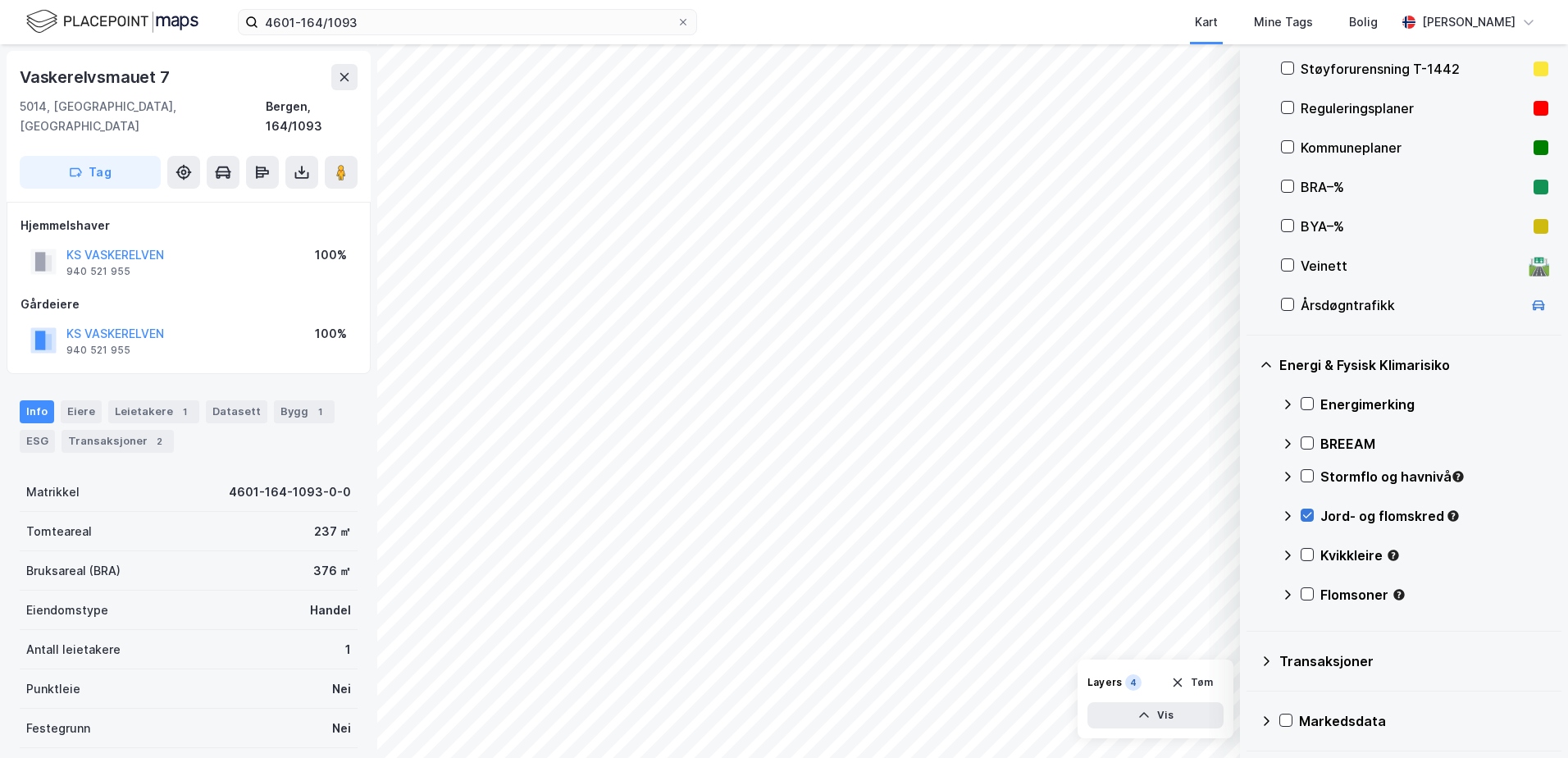
click at [1309, 519] on icon at bounding box center [1307, 515] width 11 height 11
click at [1308, 556] on icon at bounding box center [1307, 554] width 9 height 6
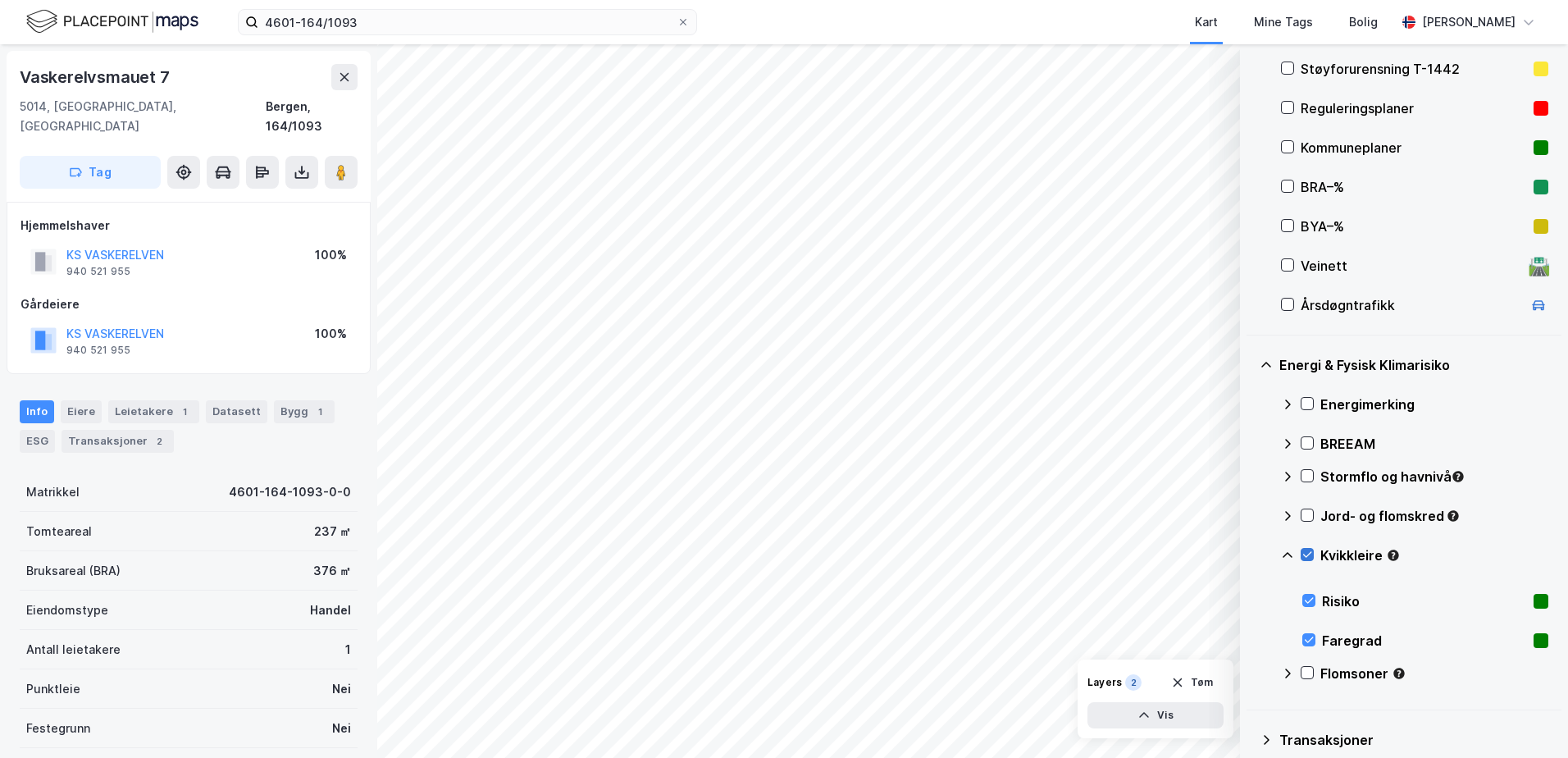
click at [1308, 554] on icon at bounding box center [1307, 554] width 11 height 11
click at [1286, 554] on icon at bounding box center [1287, 554] width 10 height 6
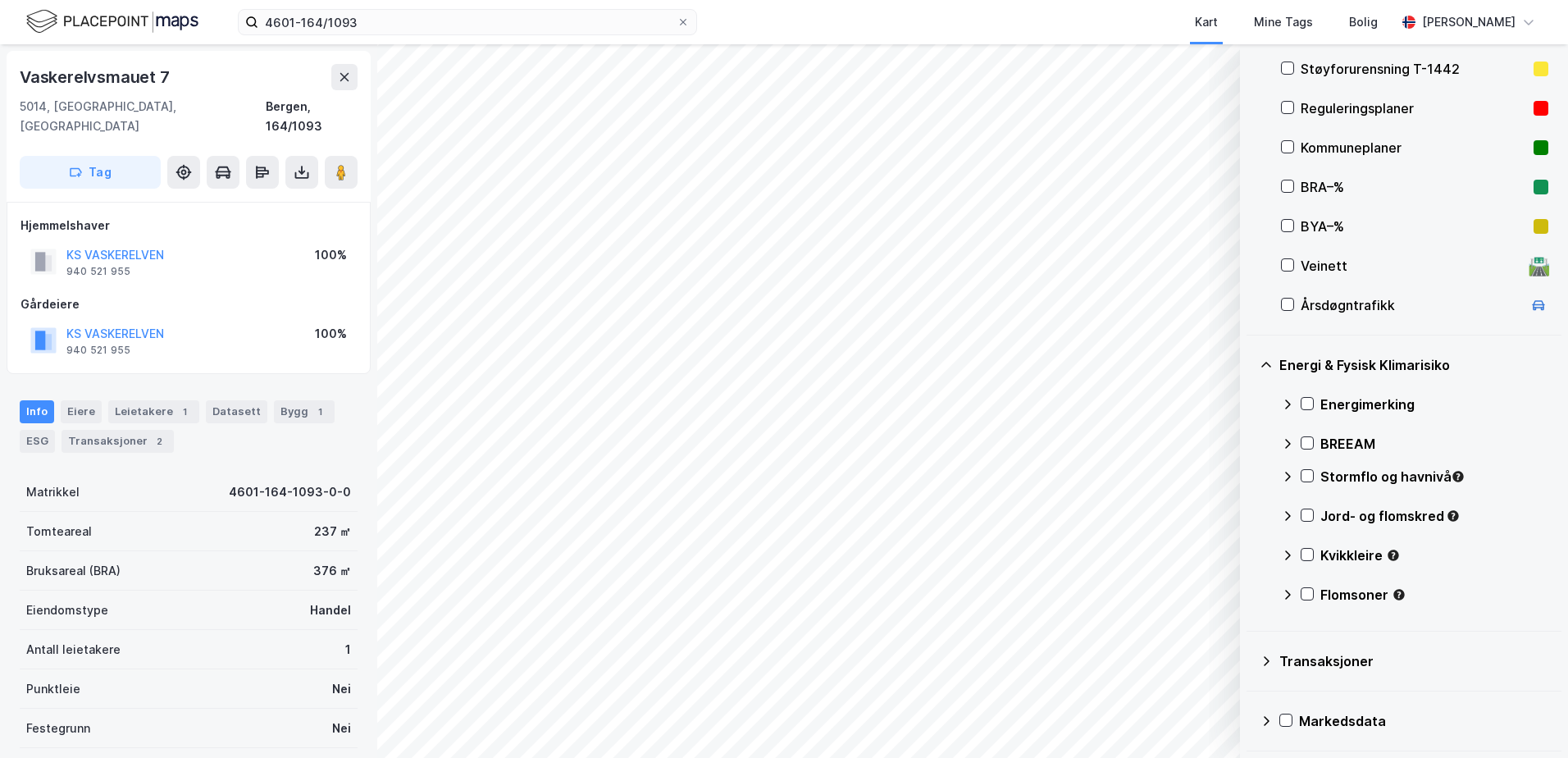
click at [1307, 673] on div "Transaksjoner" at bounding box center [1403, 661] width 288 height 39
click at [1306, 594] on icon at bounding box center [1307, 593] width 11 height 11
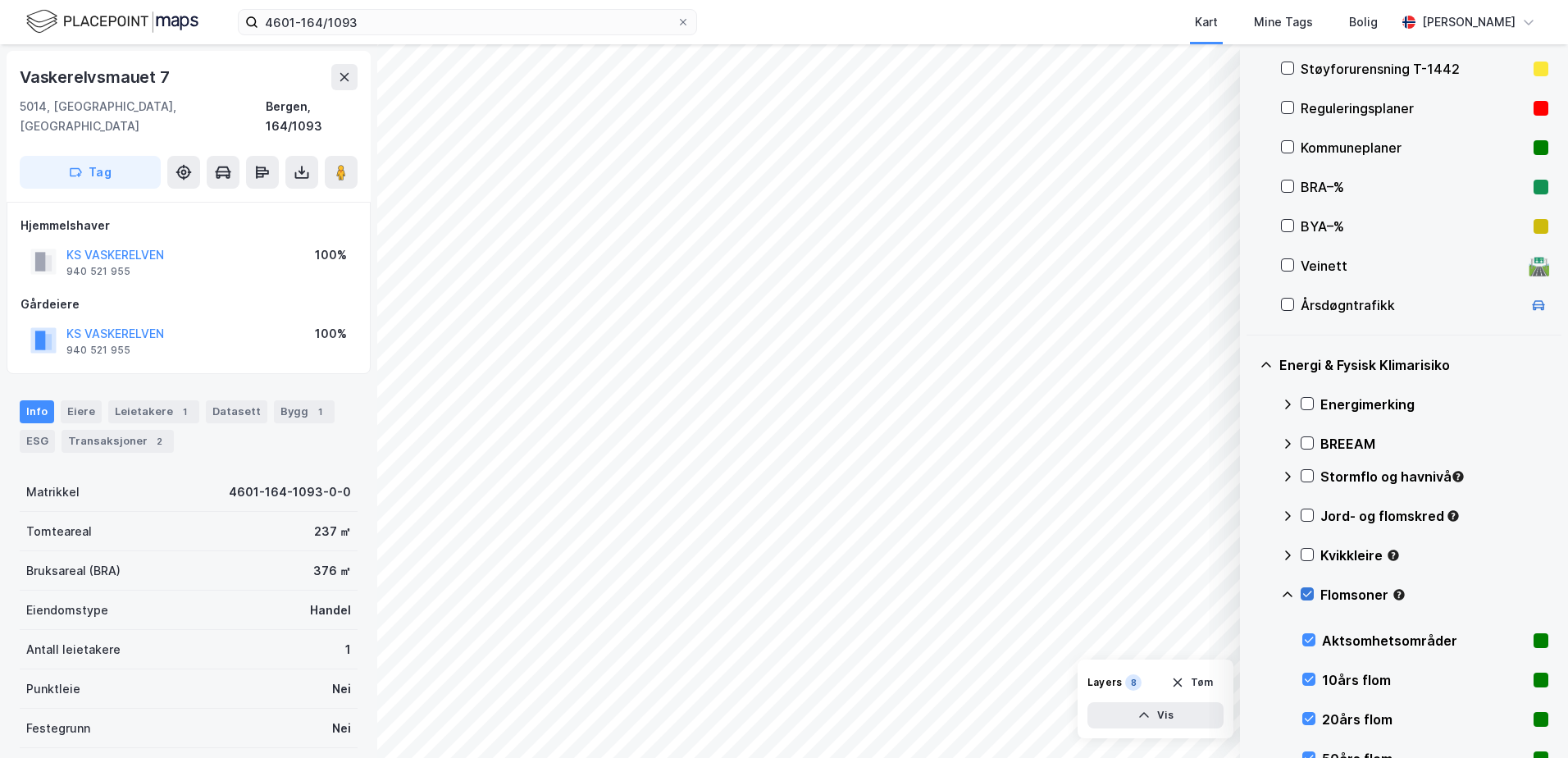
click at [1308, 593] on icon at bounding box center [1307, 593] width 11 height 11
click at [1289, 593] on icon at bounding box center [1287, 594] width 13 height 13
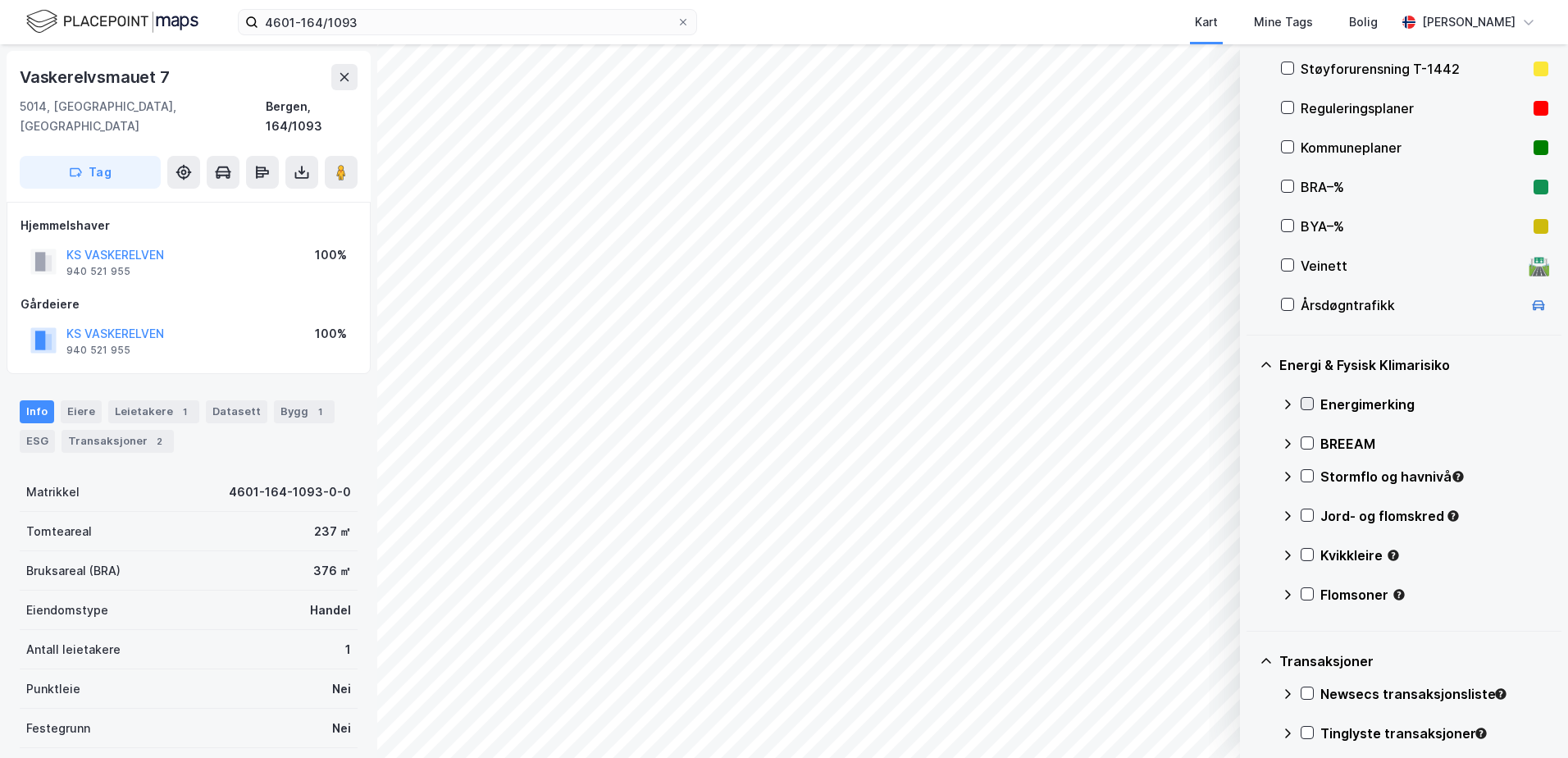
click at [1313, 403] on div at bounding box center [1307, 403] width 13 height 13
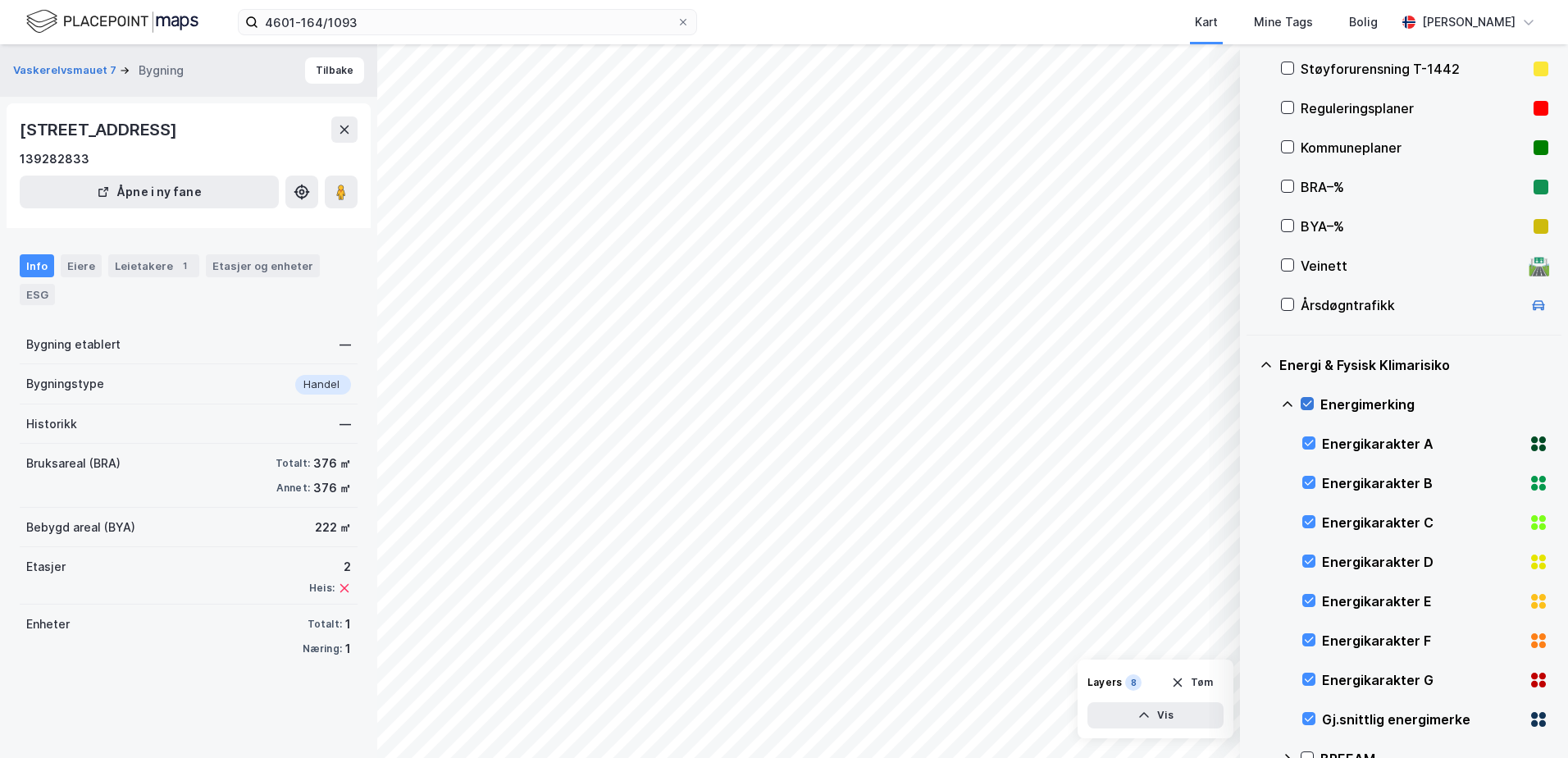
click at [1309, 404] on icon at bounding box center [1307, 404] width 9 height 6
click at [1287, 405] on icon at bounding box center [1287, 404] width 13 height 13
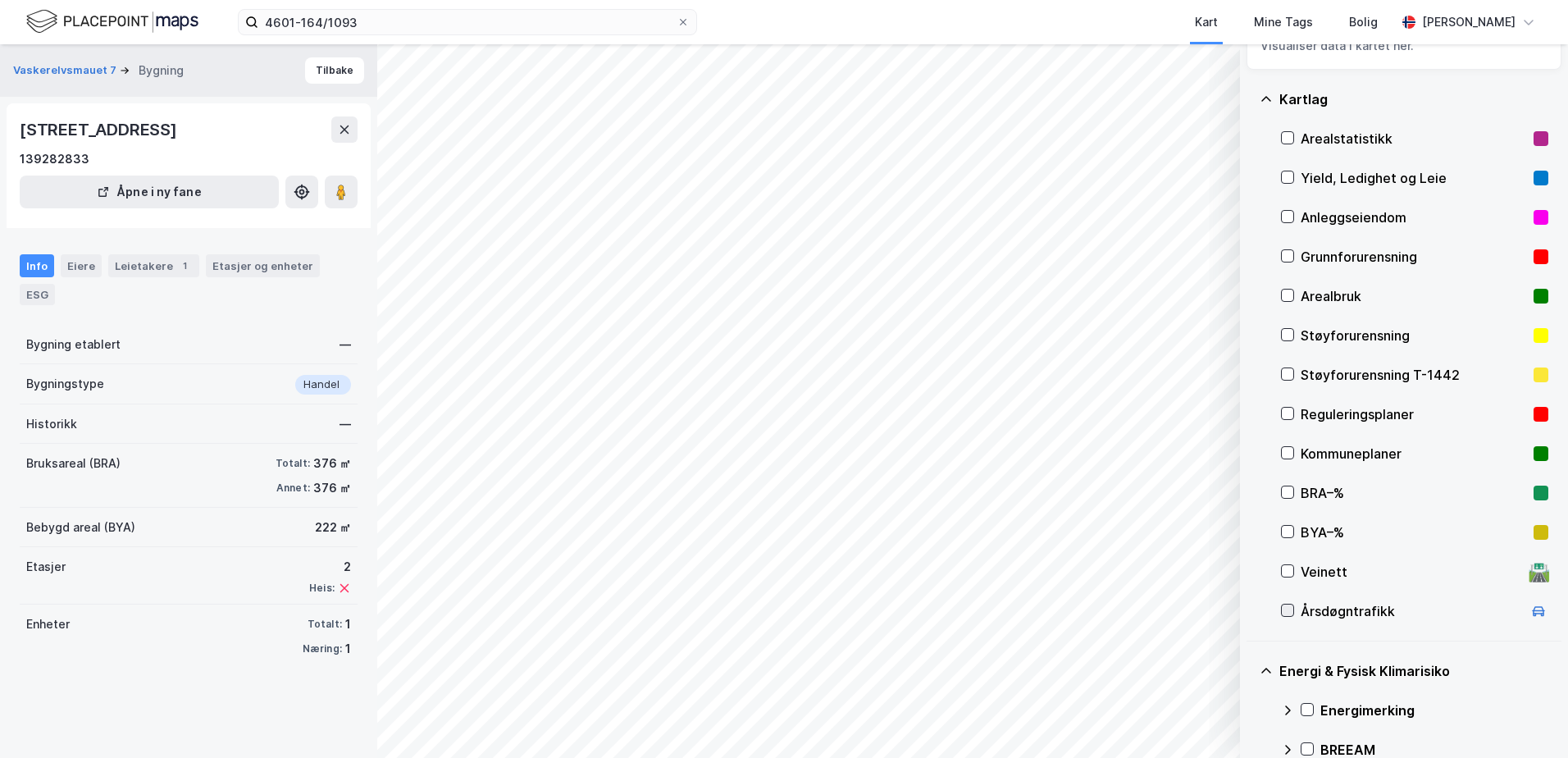
scroll to position [39, 0]
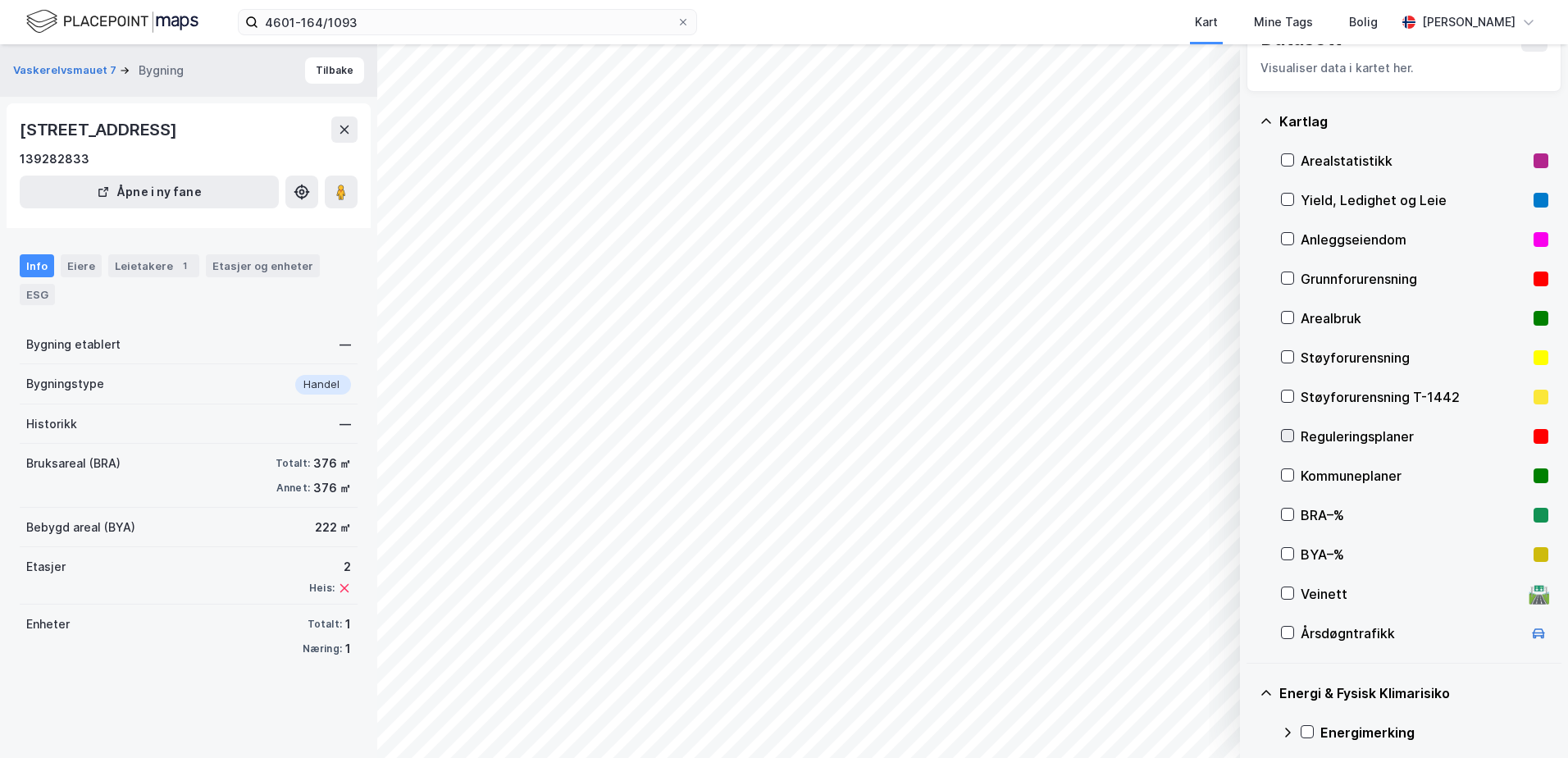
click at [1289, 435] on icon at bounding box center [1287, 435] width 11 height 11
click at [38, 262] on div "Info" at bounding box center [37, 266] width 35 height 23
click at [1158, 722] on button "Vis" at bounding box center [1155, 716] width 136 height 26
click at [1053, 674] on div "Dataset" at bounding box center [1080, 672] width 93 height 13
click at [74, 264] on div "Eiere" at bounding box center [81, 266] width 41 height 23
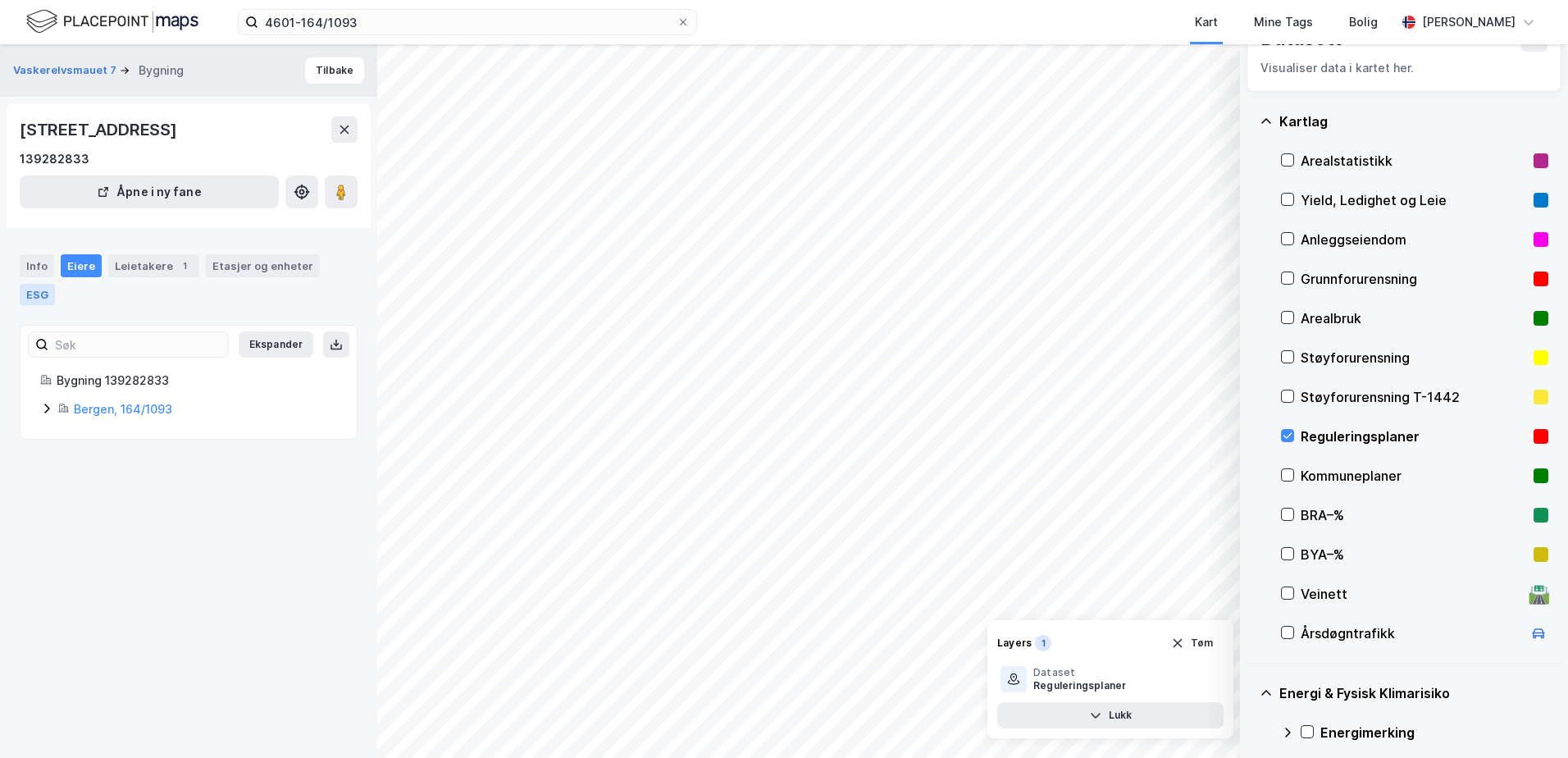
click at [37, 293] on div "ESG" at bounding box center [37, 295] width 35 height 22
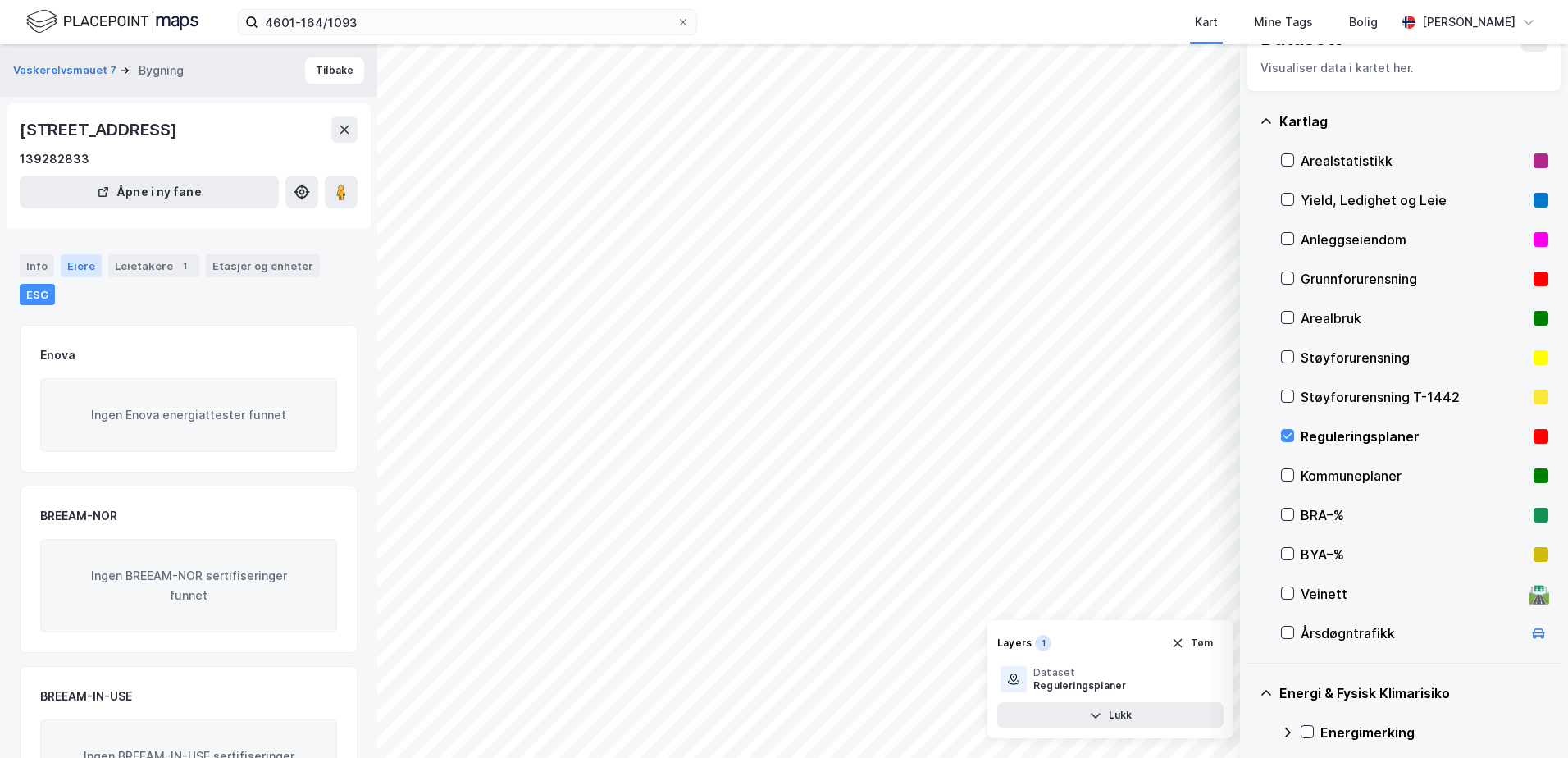
click at [70, 265] on div "Eiere" at bounding box center [81, 266] width 41 height 23
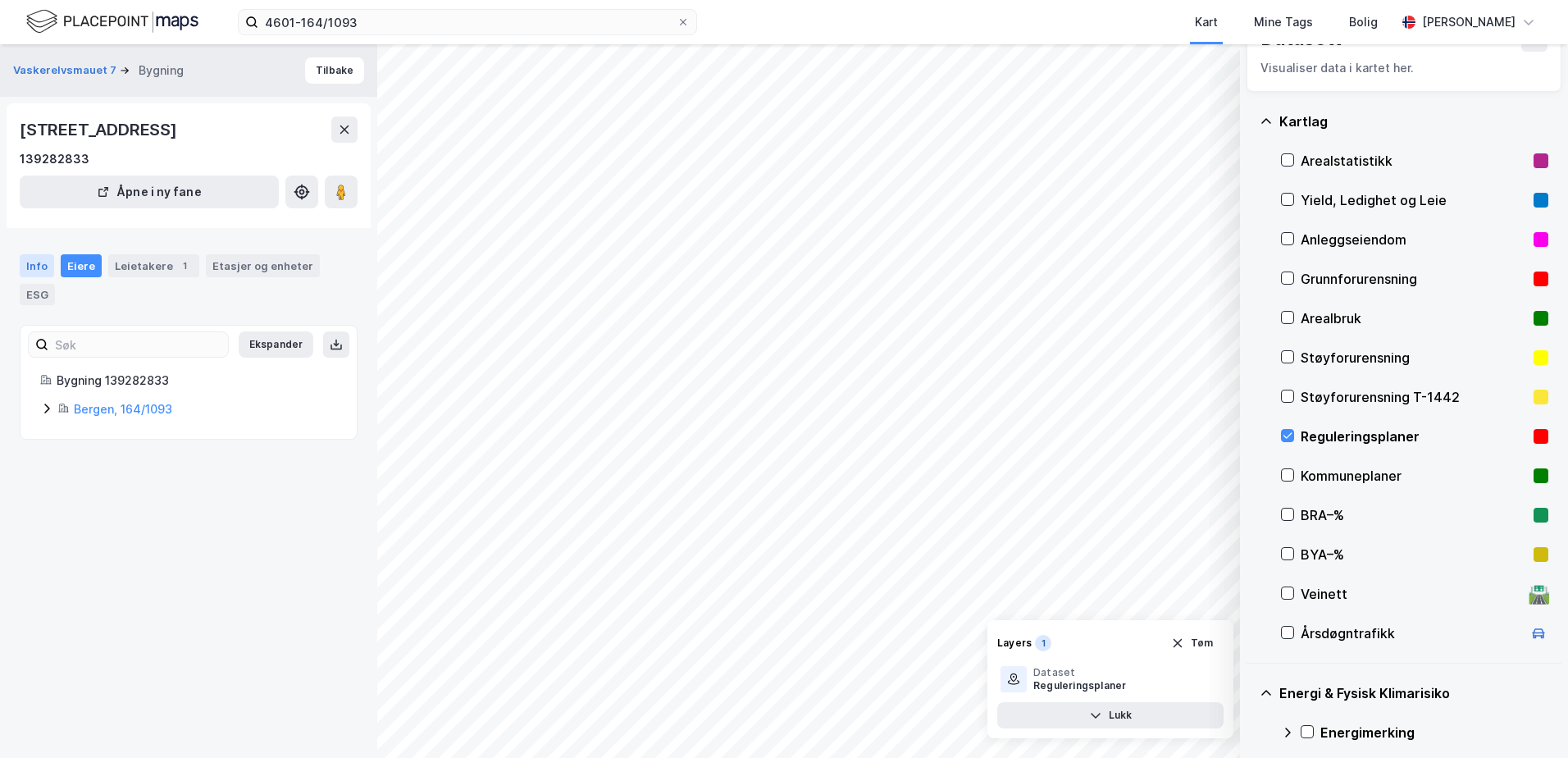
click at [36, 268] on div "Info" at bounding box center [37, 266] width 35 height 23
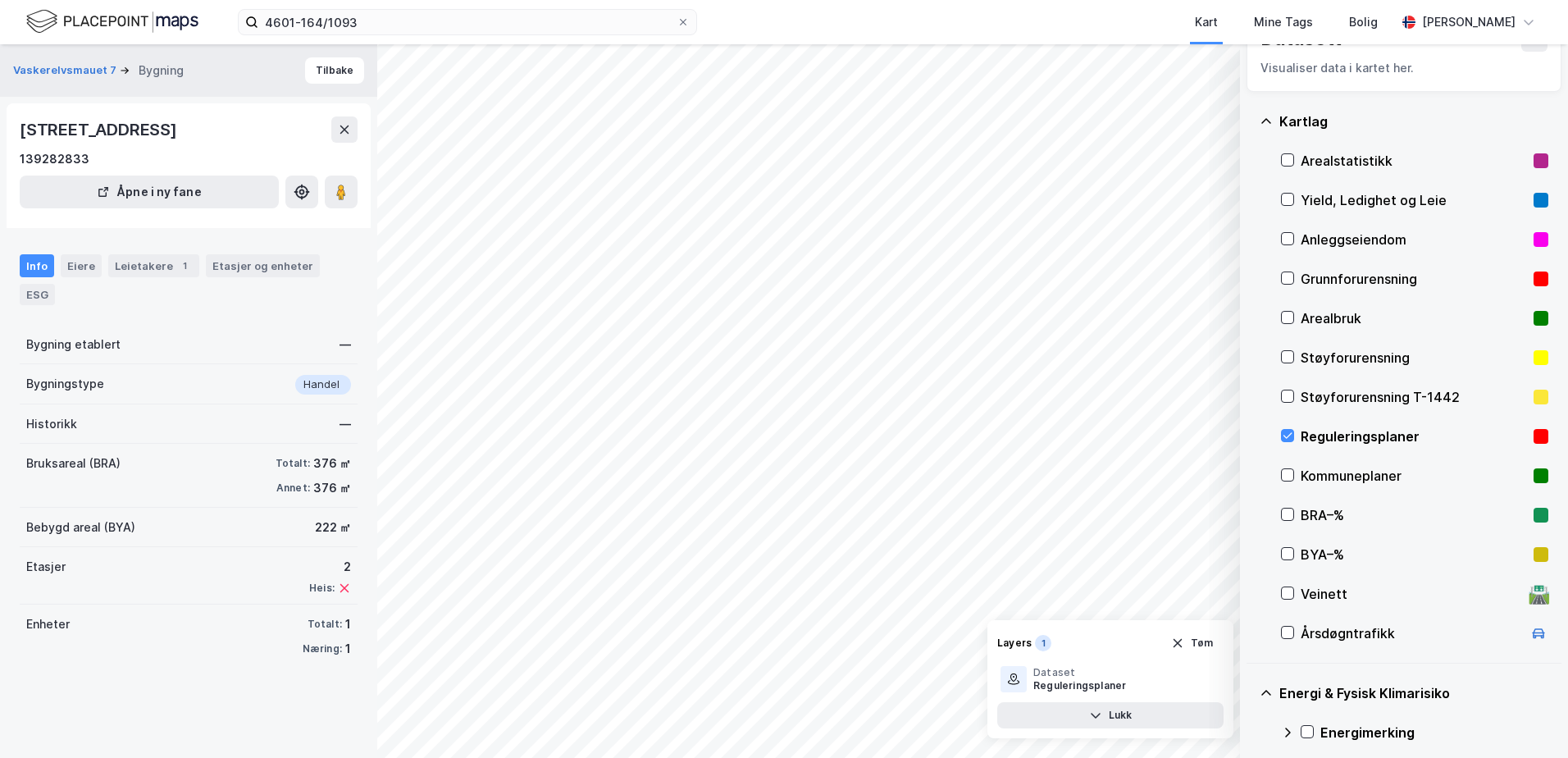
click at [46, 262] on div "Info" at bounding box center [37, 266] width 35 height 23
click at [317, 71] on button "Tilbake" at bounding box center [334, 70] width 59 height 26
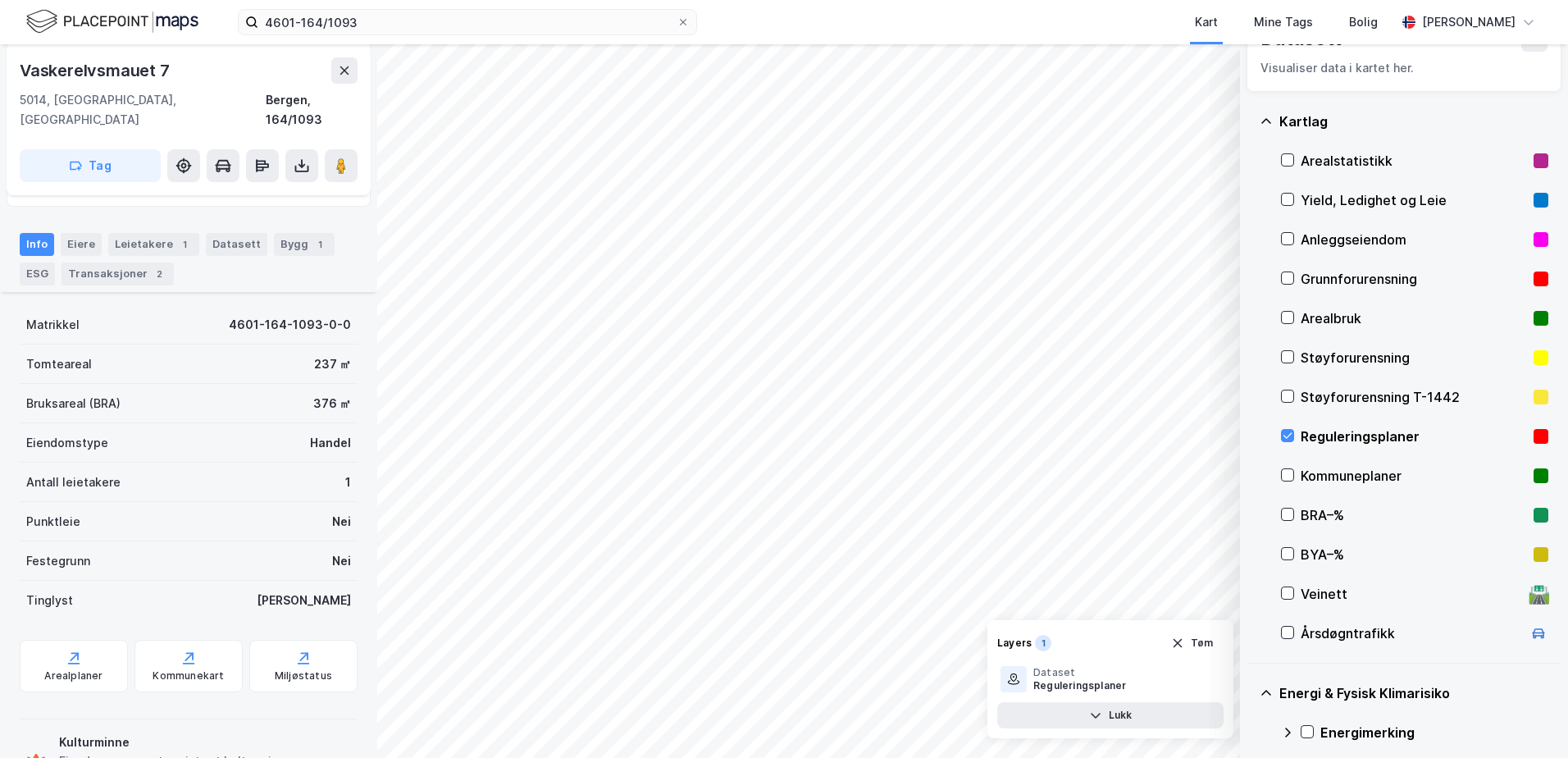
scroll to position [221, 0]
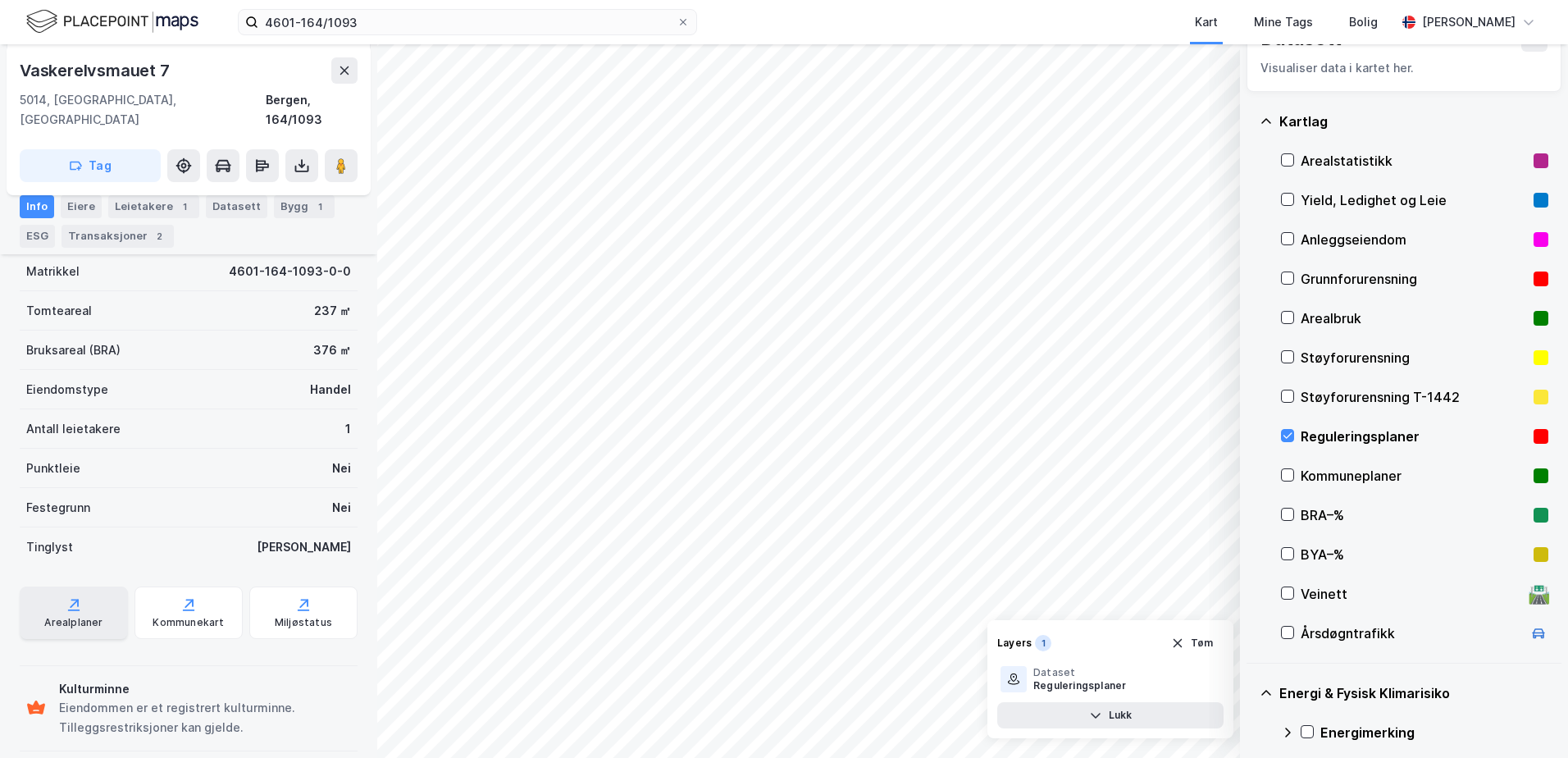
click at [61, 616] on div "Arealplaner" at bounding box center [73, 622] width 58 height 13
